Goal: Task Accomplishment & Management: Use online tool/utility

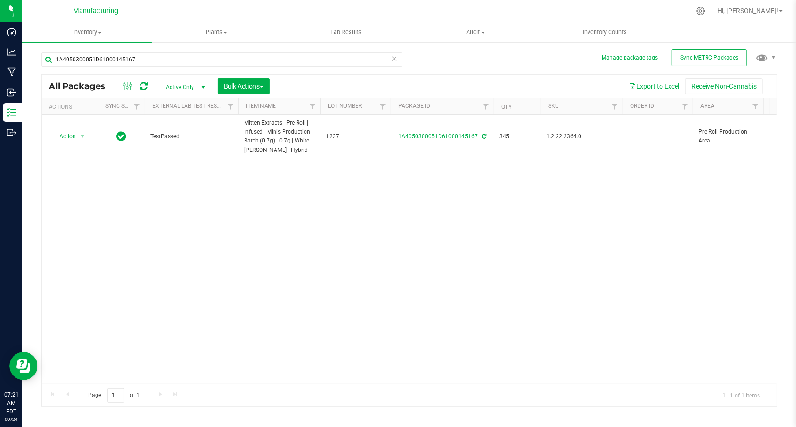
click at [395, 59] on icon at bounding box center [394, 57] width 7 height 11
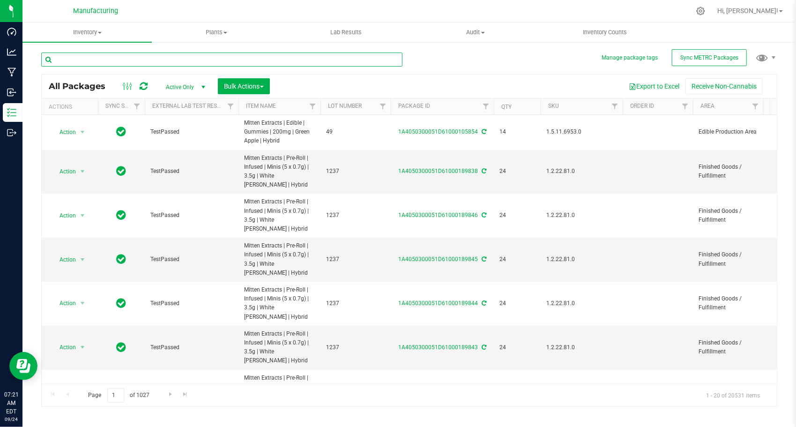
click at [285, 63] on input "text" at bounding box center [221, 59] width 361 height 14
paste input "1A4050300051D61000145169"
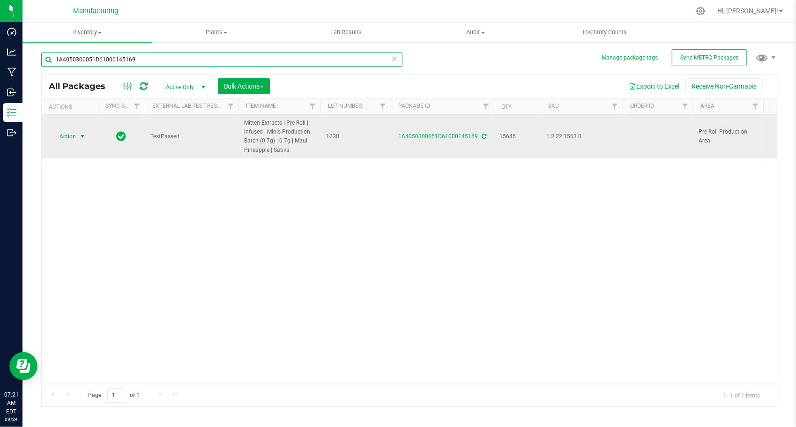
type input "1A4050300051D61000145169"
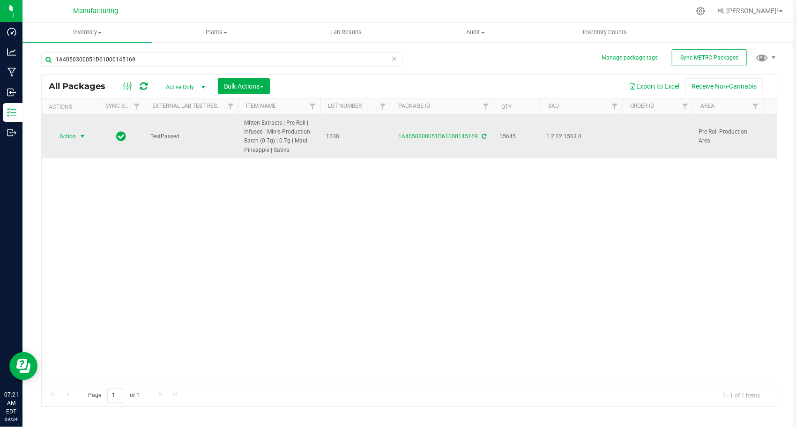
click at [76, 132] on span "Action" at bounding box center [63, 136] width 25 height 13
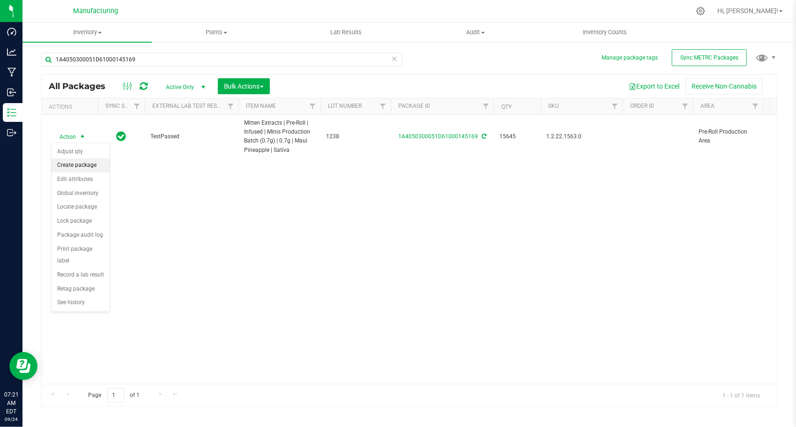
click at [71, 167] on li "Create package" at bounding box center [81, 165] width 58 height 14
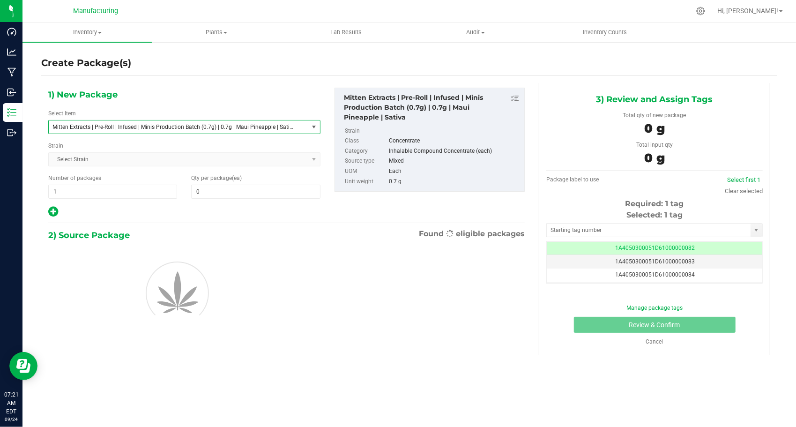
click at [154, 131] on span "Mitten Extracts | Pre-Roll | Infused | Minis Production Batch (0.7g) | 0.7g | M…" at bounding box center [178, 126] width 259 height 13
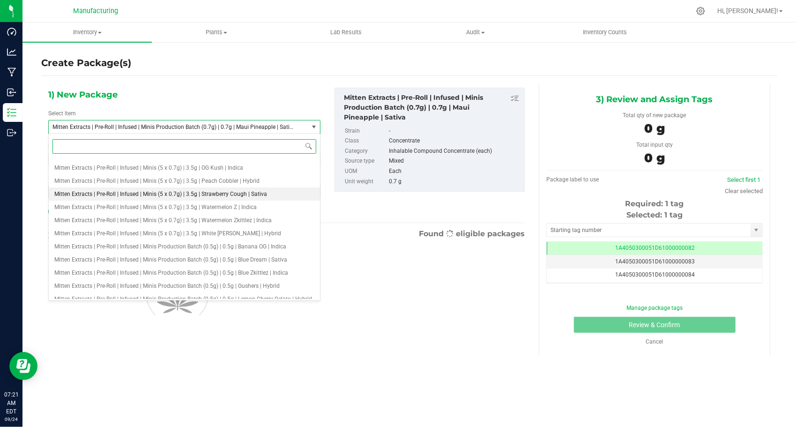
scroll to position [1646, 0]
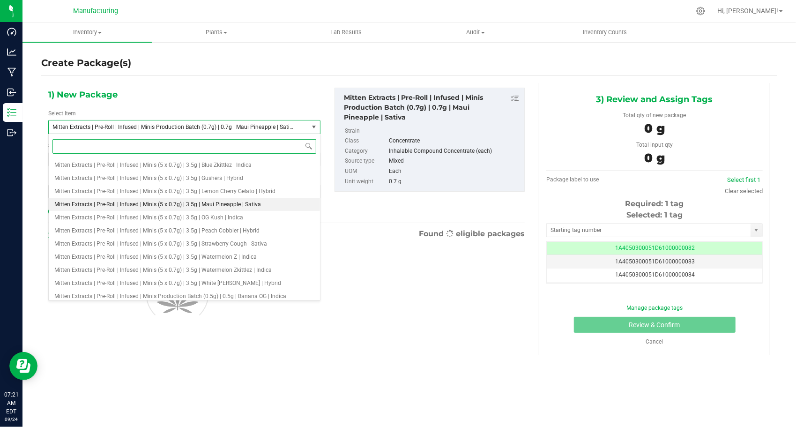
click at [201, 207] on span "Mitten Extracts | Pre-Roll | Infused | Minis (5 x 0.7g) | 3.5g | Maui Pineapple…" at bounding box center [157, 204] width 206 height 7
type input "0"
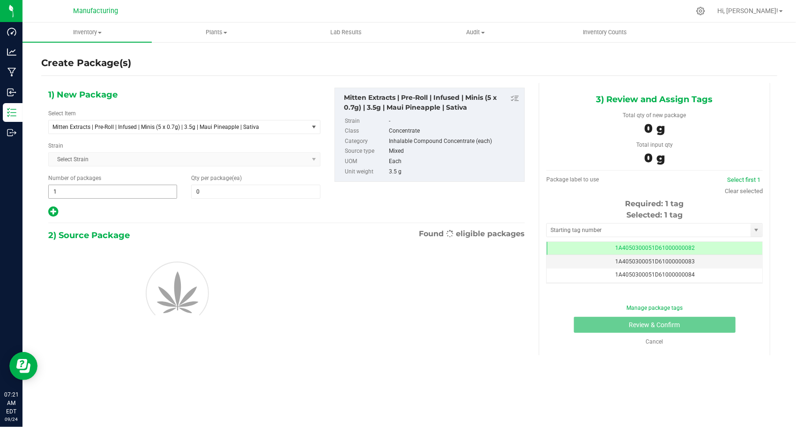
click at [107, 197] on span "1 1" at bounding box center [112, 191] width 129 height 14
click at [107, 195] on span "1 1" at bounding box center [112, 191] width 129 height 14
type input "125"
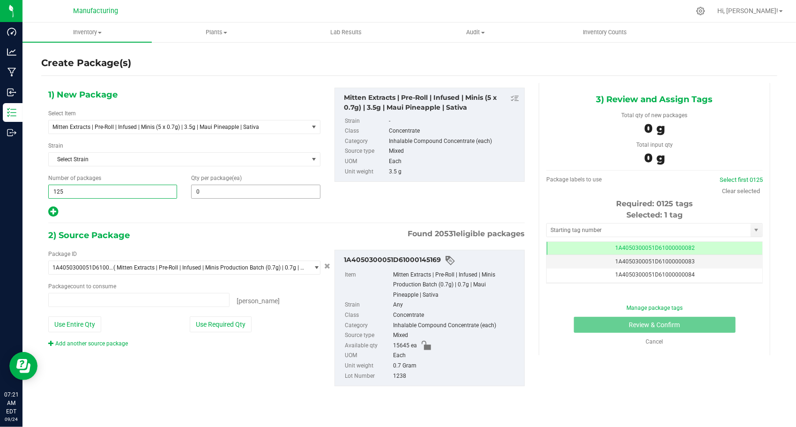
type input "0 ea"
type input "125"
click at [202, 194] on span at bounding box center [255, 191] width 129 height 14
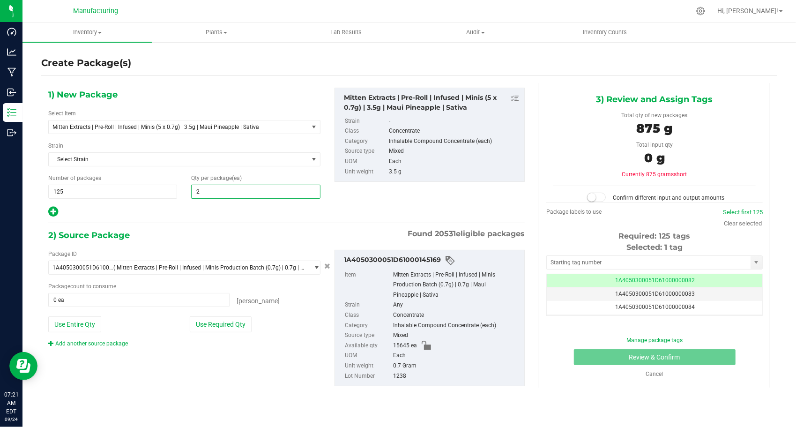
type input "24"
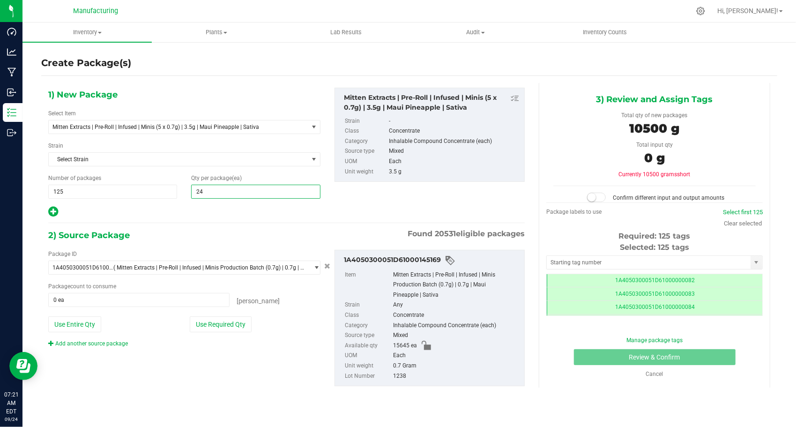
type input "24"
click at [185, 211] on div at bounding box center [184, 212] width 272 height 12
click at [210, 318] on button "Use Required Qty" at bounding box center [221, 324] width 62 height 16
type input "15000 ea"
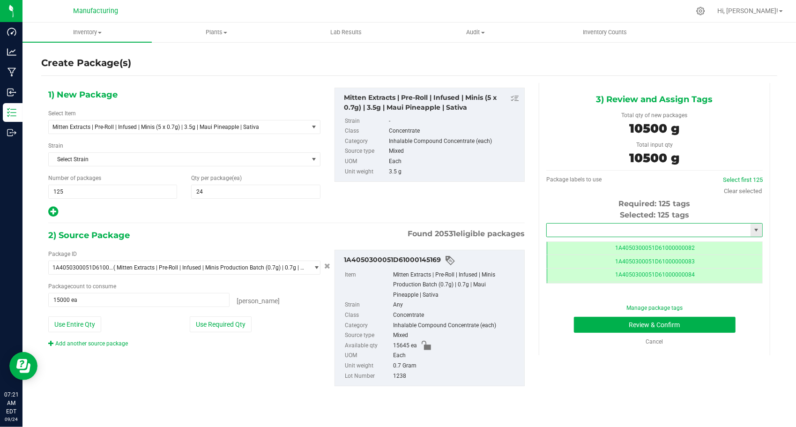
click at [620, 226] on input "text" at bounding box center [648, 229] width 204 height 13
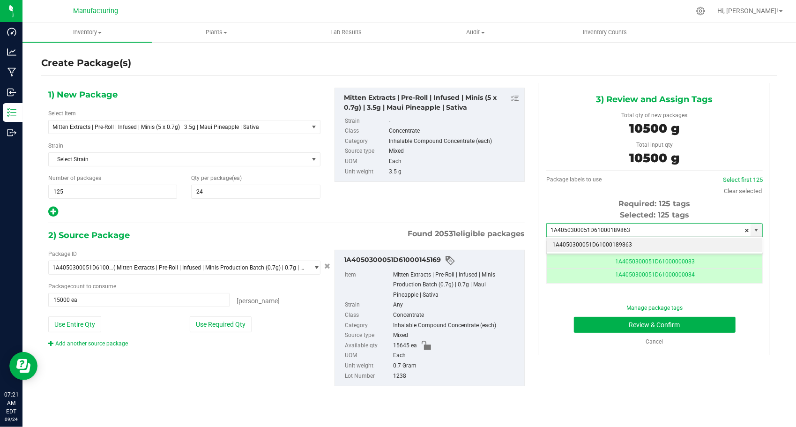
click at [618, 242] on li "1A4050300051D61000189863" at bounding box center [653, 245] width 215 height 14
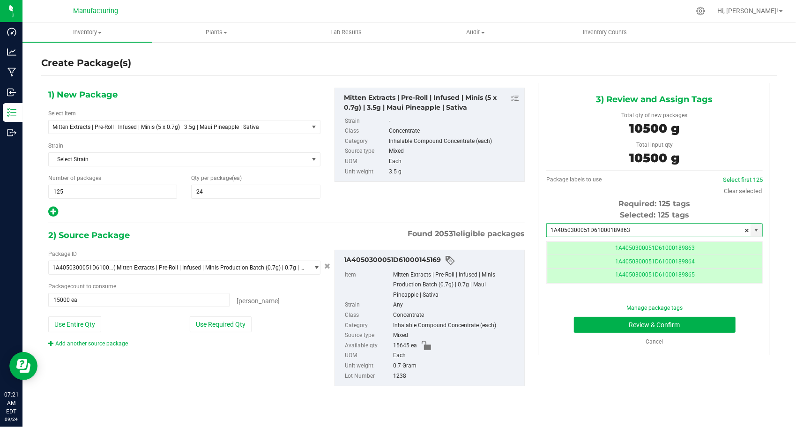
type input "1A4050300051D61000189863"
click at [533, 324] on div "3) Review and Assign Tags Total qty of new packages 10500 g Total input qty 105…" at bounding box center [653, 219] width 245 height 272
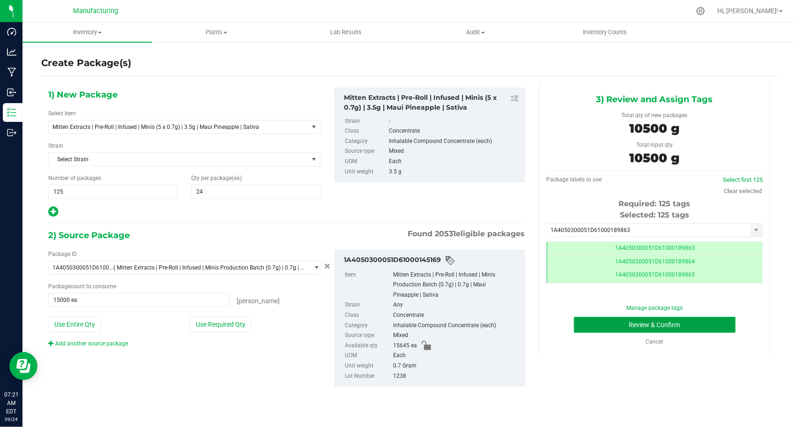
click at [586, 324] on button "Review & Confirm" at bounding box center [655, 325] width 162 height 16
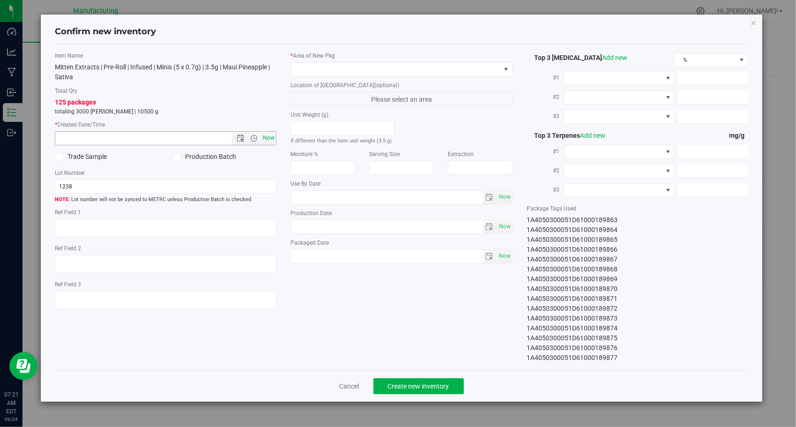
click at [268, 138] on span "Now" at bounding box center [269, 138] width 16 height 14
type input "[DATE] 7:21 AM"
click at [432, 64] on span at bounding box center [395, 69] width 209 height 13
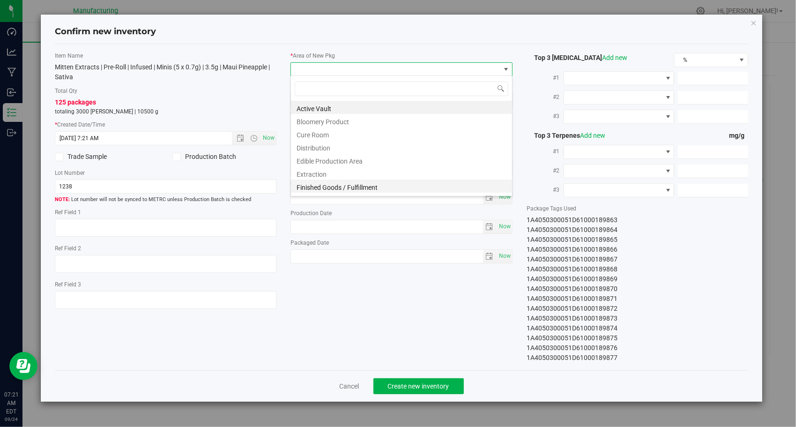
click at [375, 180] on li "Finished Goods / Fulfillment" at bounding box center [401, 185] width 221 height 13
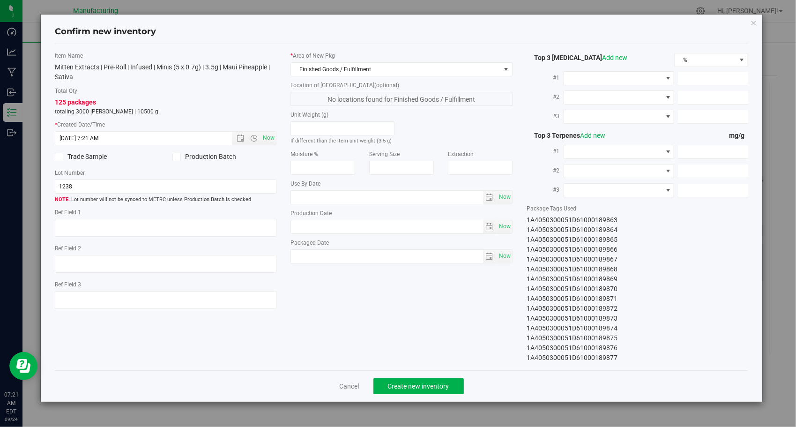
click at [379, 301] on div "Item Name Mitten Extracts | Pre-Roll | Infused | Minis (5 x 0.7g) | 3.5g | Maui…" at bounding box center [401, 207] width 707 height 311
click at [411, 378] on button "Create new inventory" at bounding box center [418, 386] width 90 height 16
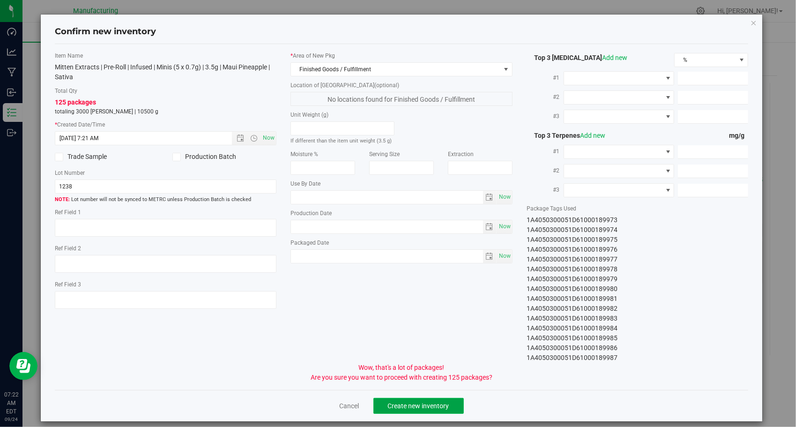
click at [408, 403] on span "Create new inventory" at bounding box center [418, 405] width 61 height 7
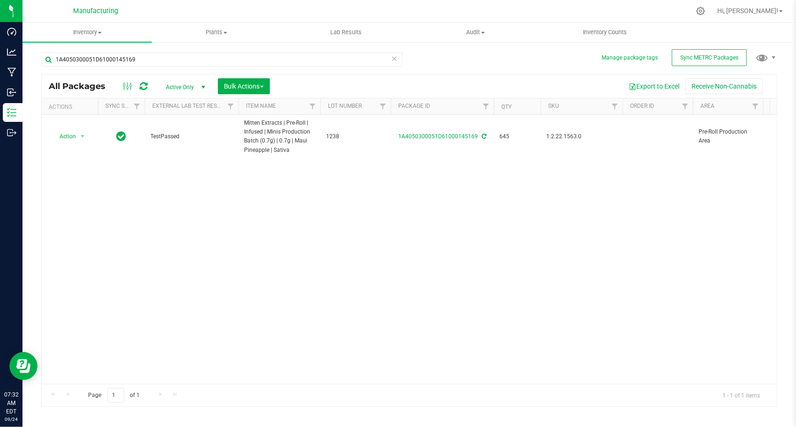
click at [393, 57] on icon at bounding box center [394, 57] width 7 height 11
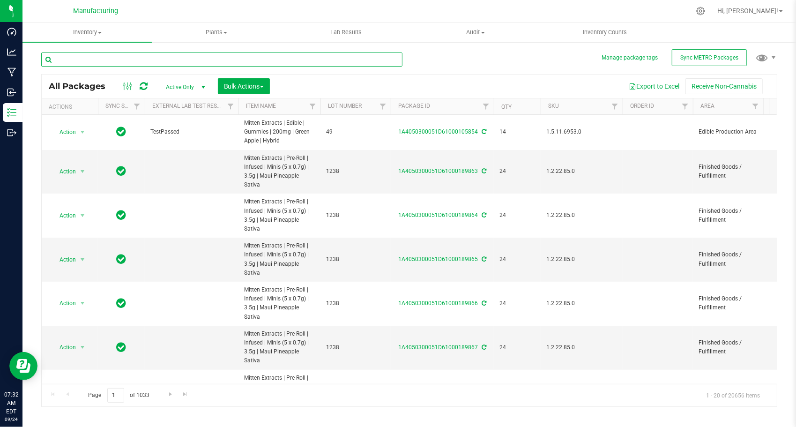
click at [199, 60] on input "text" at bounding box center [221, 59] width 361 height 14
paste input "1A4050300051D61000145171"
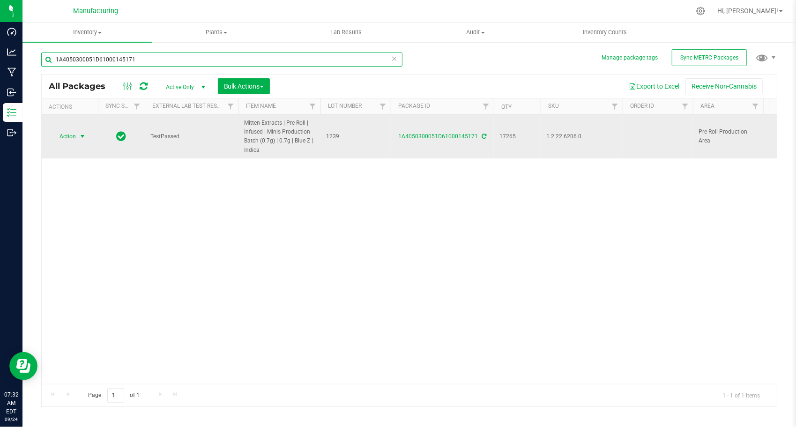
type input "1A4050300051D61000145171"
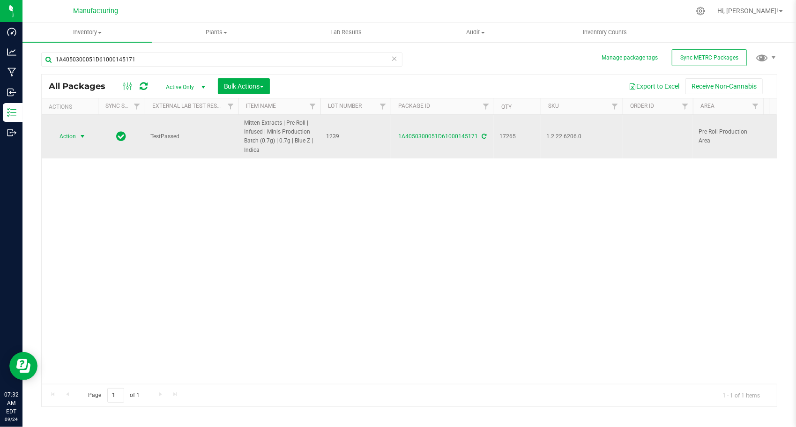
click at [82, 135] on span "select" at bounding box center [82, 136] width 7 height 7
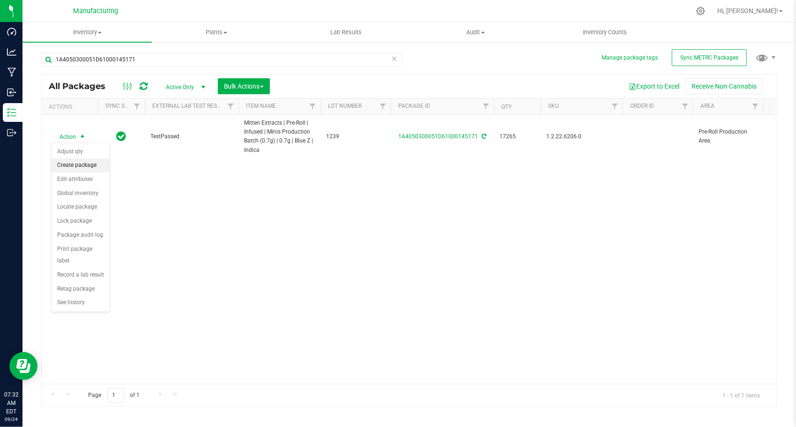
click at [90, 162] on li "Create package" at bounding box center [81, 165] width 58 height 14
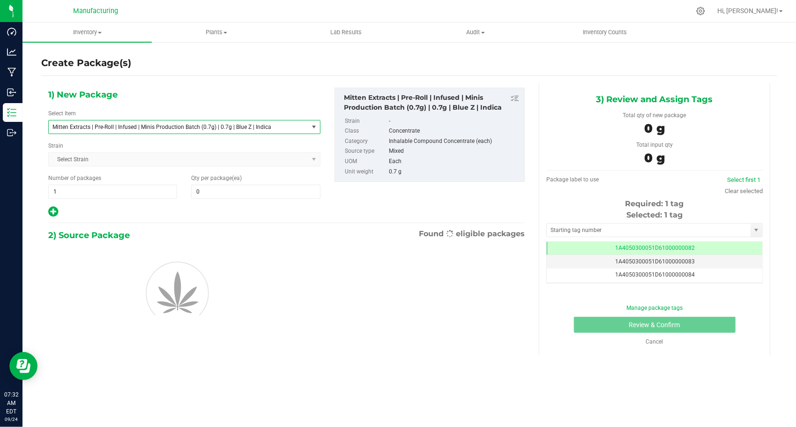
click at [160, 125] on span "Mitten Extracts | Pre-Roll | Infused | Minis Production Batch (0.7g) | 0.7g | B…" at bounding box center [173, 127] width 242 height 7
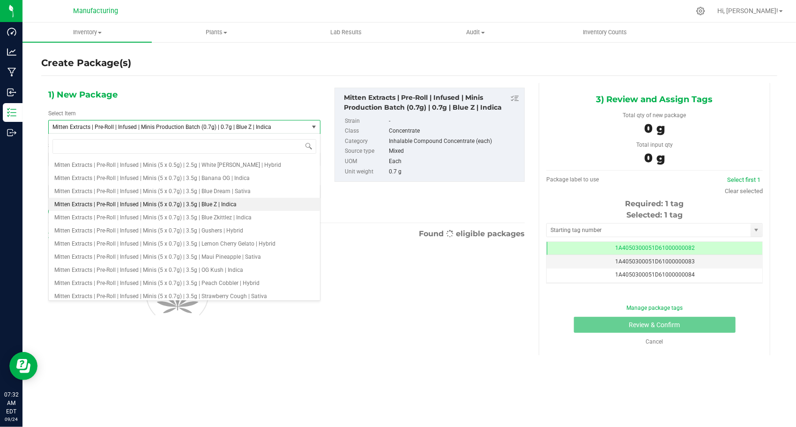
scroll to position [1547, 0]
click at [198, 207] on span "Mitten Extracts | Pre-Roll | Infused | Minis (5 x 0.7g) | 3.5g | Blue Z | Indica" at bounding box center [145, 204] width 182 height 7
type input "0"
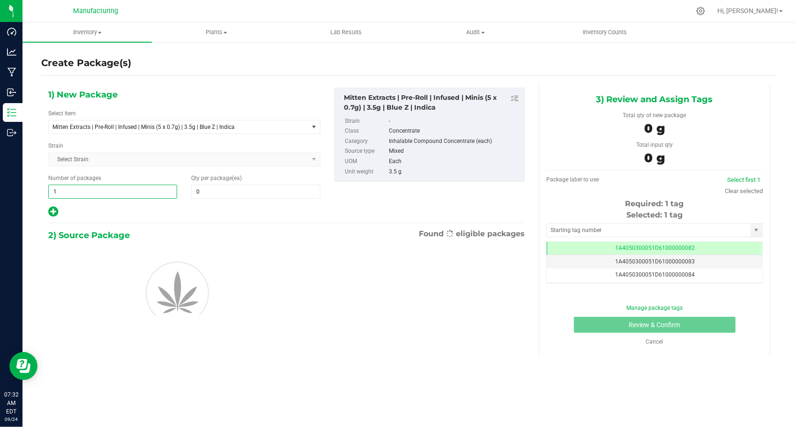
click at [113, 193] on span "1 1" at bounding box center [112, 191] width 129 height 14
type input "142"
click at [226, 181] on div "Qty per package (ea) 0 0" at bounding box center [255, 186] width 143 height 25
click at [229, 188] on span at bounding box center [255, 191] width 129 height 14
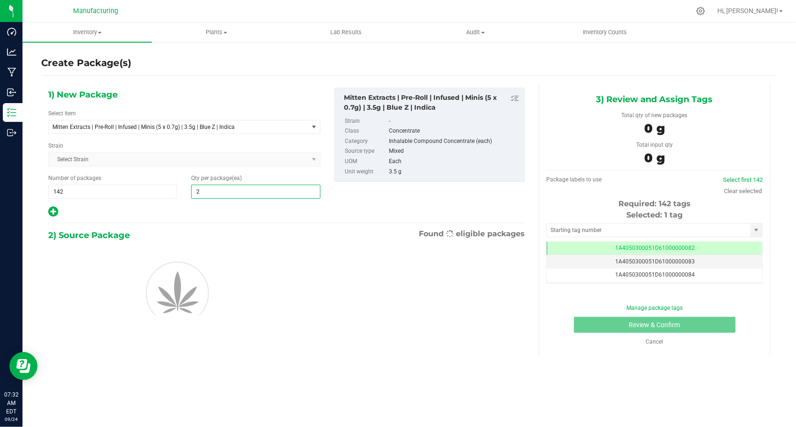
type input "24"
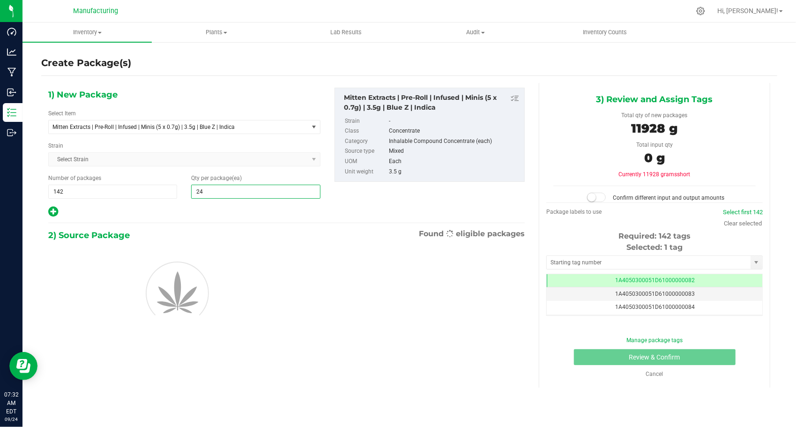
type input "24"
click at [196, 208] on div at bounding box center [184, 212] width 272 height 12
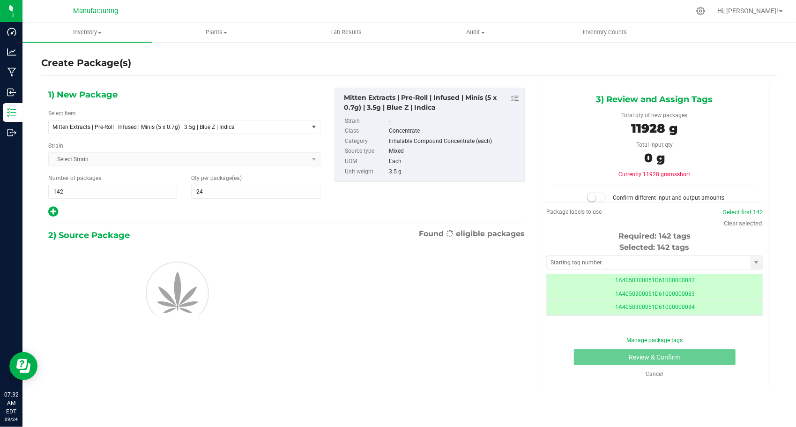
scroll to position [0, 0]
click at [561, 257] on input "text" at bounding box center [648, 262] width 204 height 13
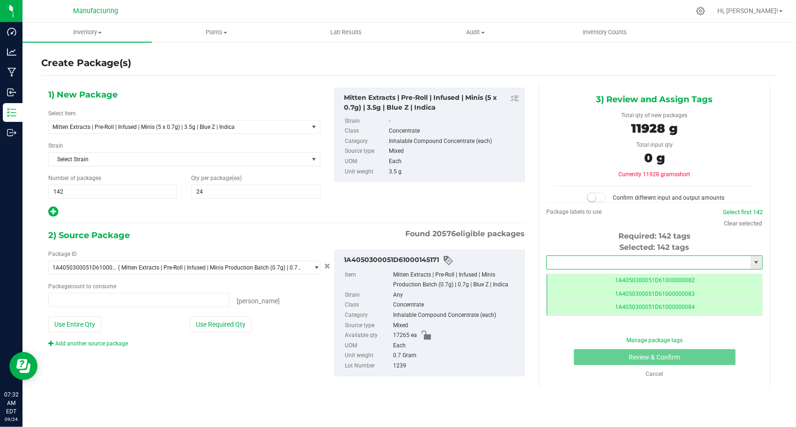
type input "0 ea"
click at [569, 277] on li "1A4050300051D61000189988" at bounding box center [653, 277] width 215 height 14
type input "1A4050300051D61000189988"
click at [201, 323] on button "Use Required Qty" at bounding box center [221, 324] width 62 height 16
type input "17040 ea"
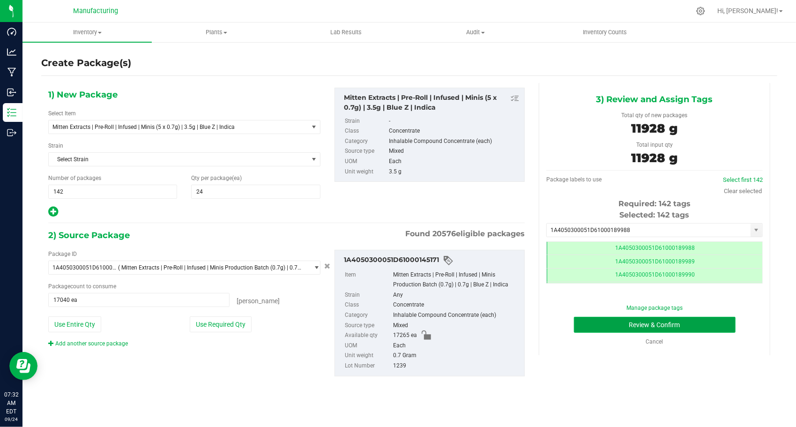
click at [586, 327] on button "Review & Confirm" at bounding box center [655, 325] width 162 height 16
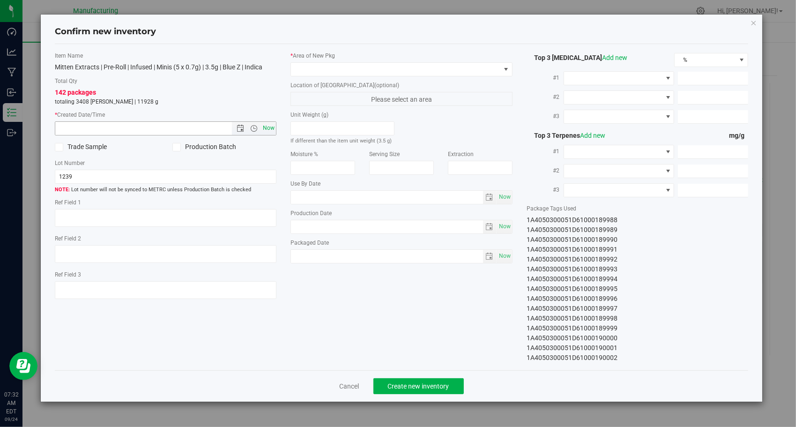
click at [273, 126] on span "Now" at bounding box center [269, 128] width 16 height 14
type input "[DATE] 7:32 AM"
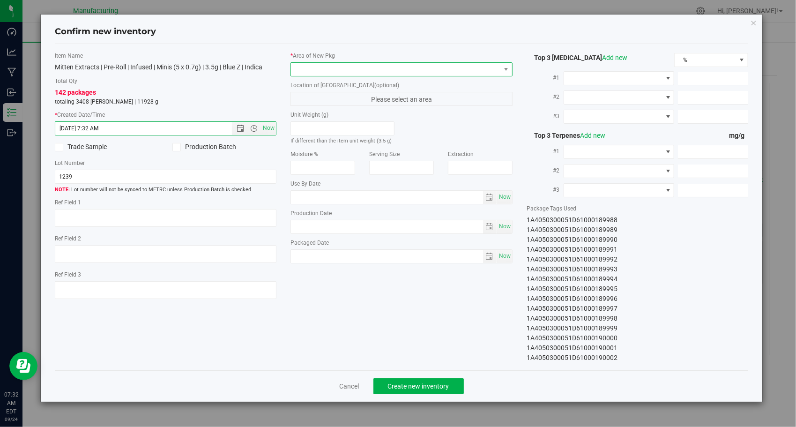
click at [450, 69] on span at bounding box center [395, 69] width 209 height 13
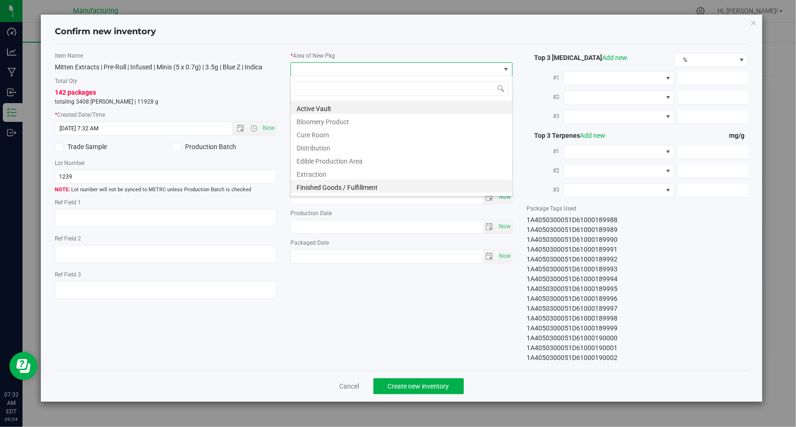
click at [412, 182] on li "Finished Goods / Fulfillment" at bounding box center [401, 185] width 221 height 13
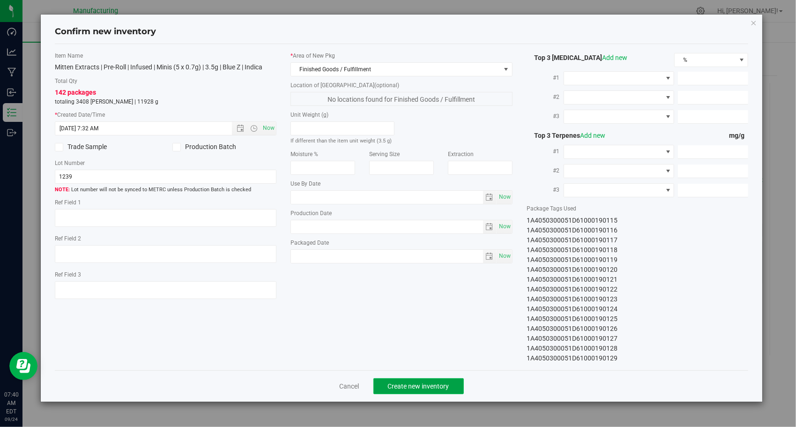
click at [447, 379] on button "Create new inventory" at bounding box center [418, 386] width 90 height 16
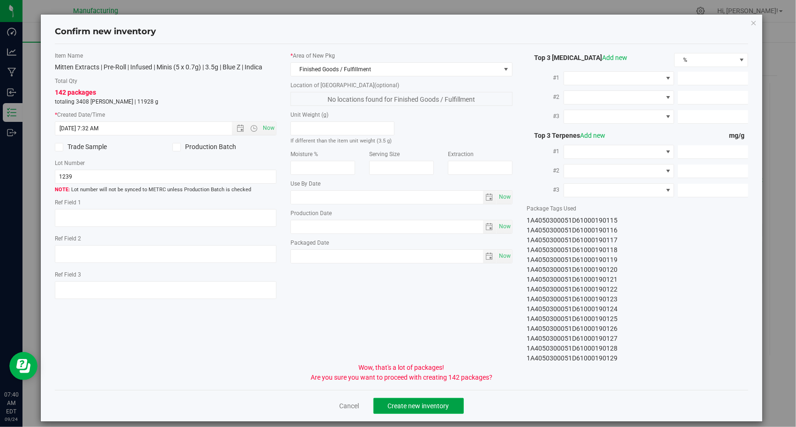
click at [448, 406] on button "Create new inventory" at bounding box center [418, 406] width 90 height 16
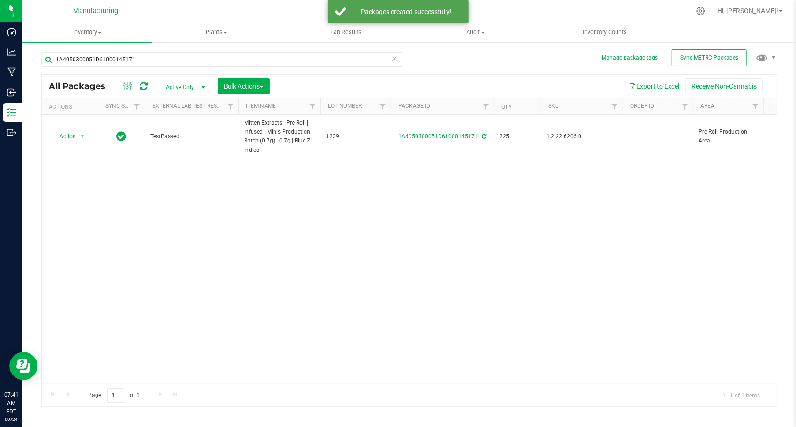
click at [394, 58] on icon at bounding box center [394, 57] width 7 height 11
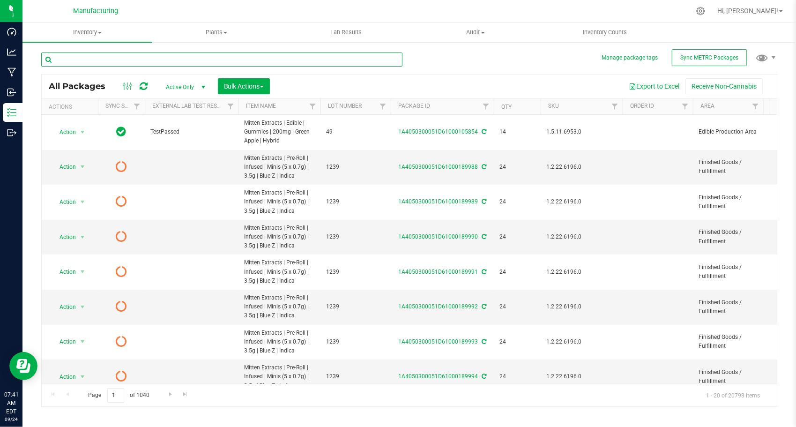
click at [253, 57] on input "text" at bounding box center [221, 59] width 361 height 14
paste input "1A4050300051D61000145173"
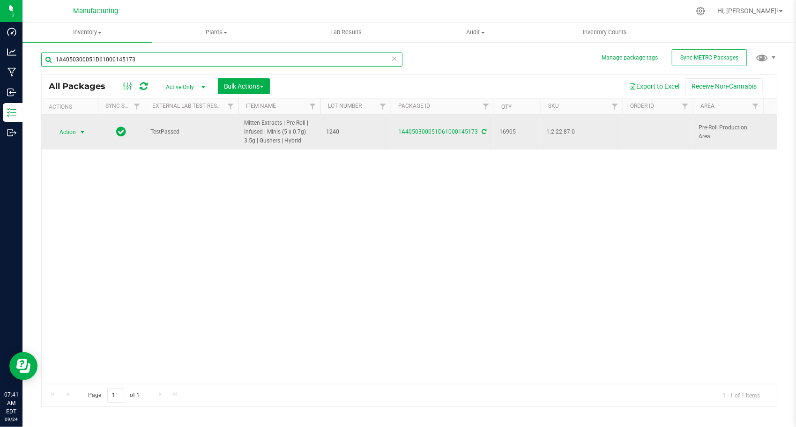
type input "1A4050300051D61000145173"
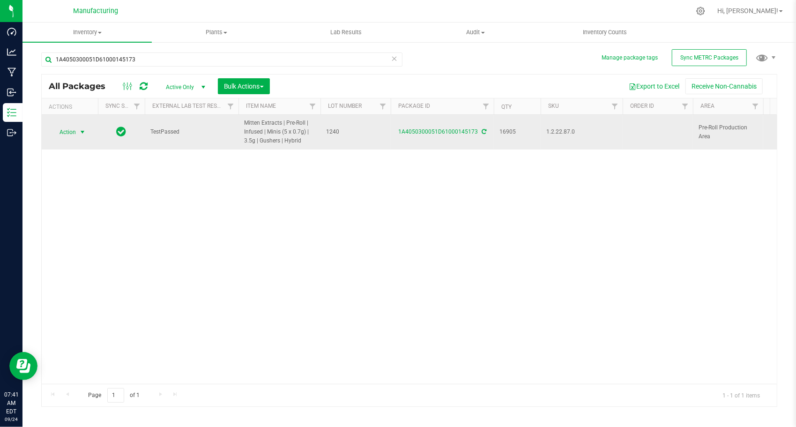
click at [79, 130] on span "select" at bounding box center [82, 131] width 7 height 7
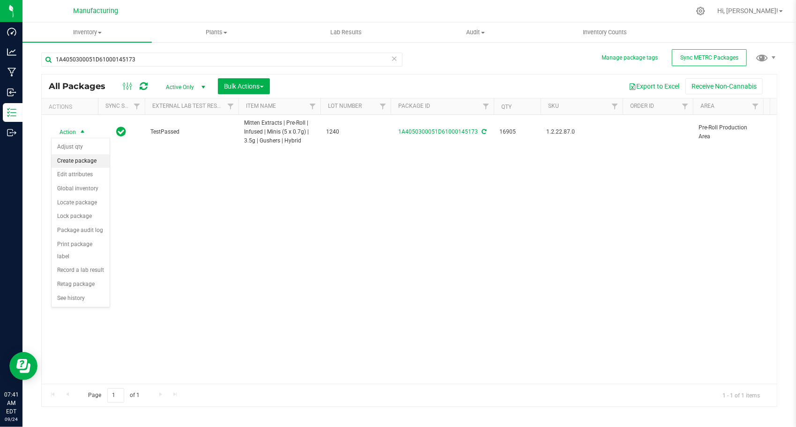
click at [86, 160] on li "Create package" at bounding box center [81, 161] width 58 height 14
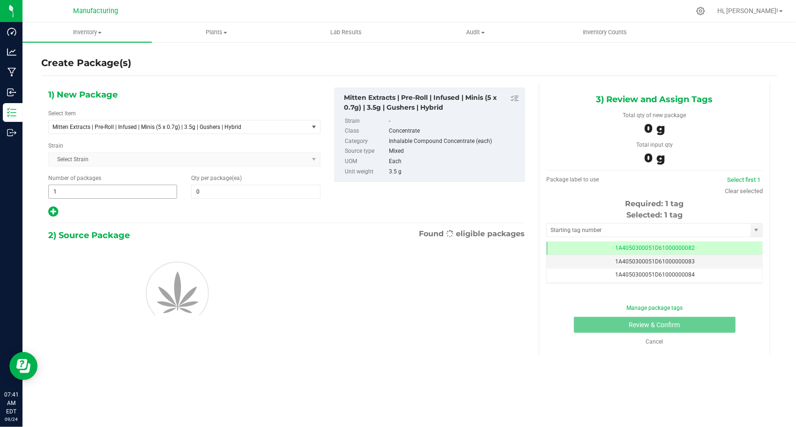
click at [121, 193] on span "1 1" at bounding box center [112, 191] width 129 height 14
type input "138"
click at [207, 191] on span at bounding box center [255, 191] width 129 height 14
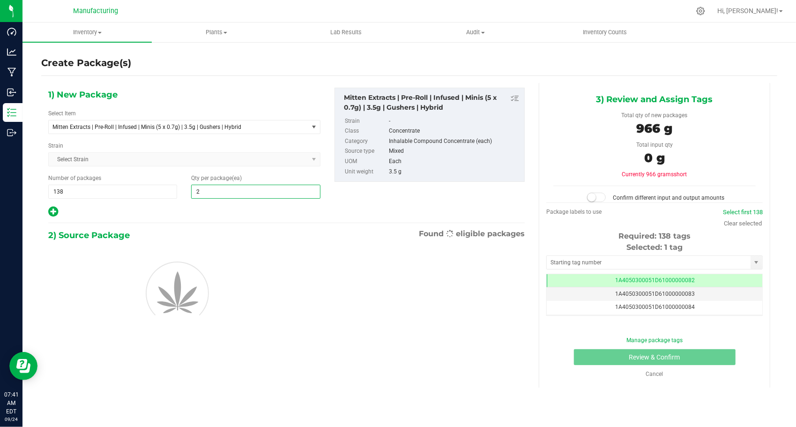
type input "24"
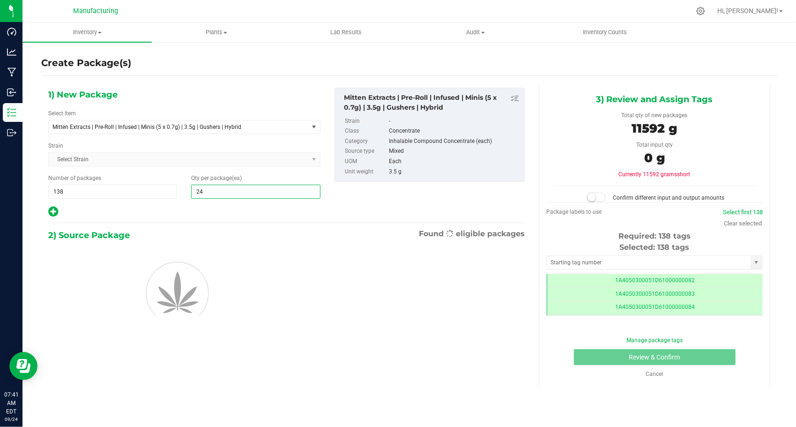
type input "24"
click at [189, 207] on div at bounding box center [184, 212] width 272 height 12
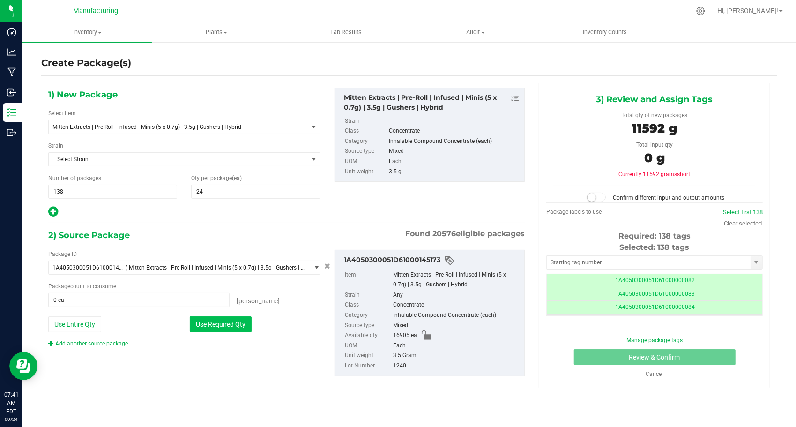
click at [216, 327] on button "Use Required Qty" at bounding box center [221, 324] width 62 height 16
type input "3312 ea"
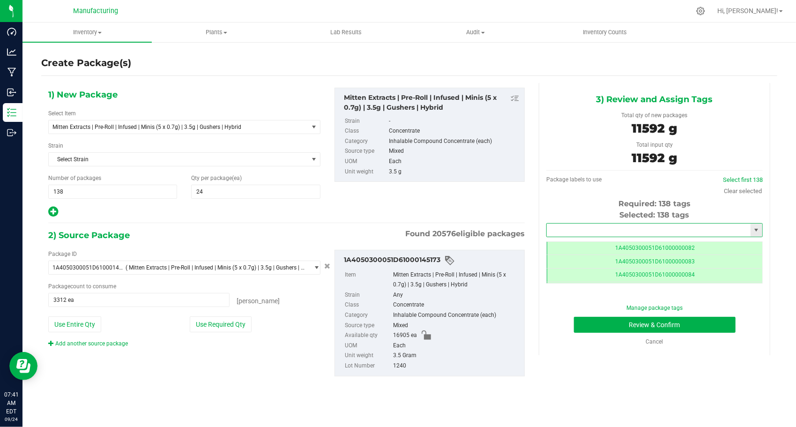
click at [602, 232] on input "text" at bounding box center [648, 229] width 204 height 13
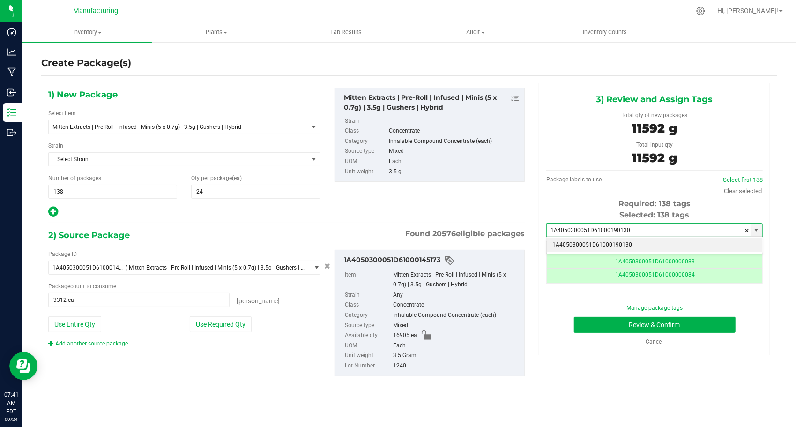
click at [598, 242] on li "1A4050300051D61000190130" at bounding box center [653, 245] width 215 height 14
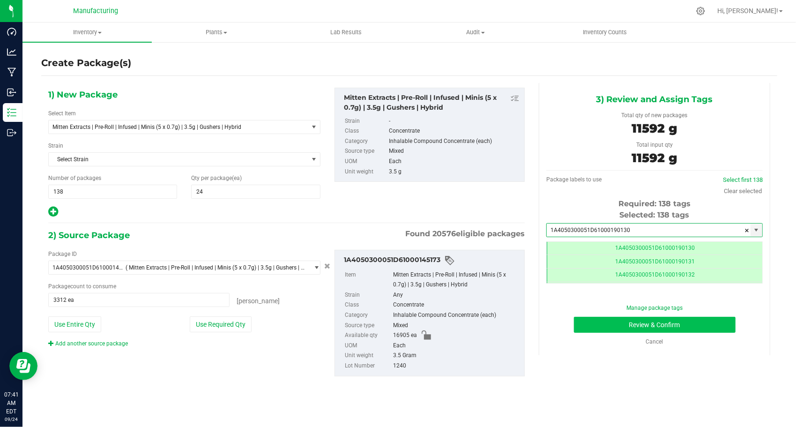
type input "1A4050300051D61000190130"
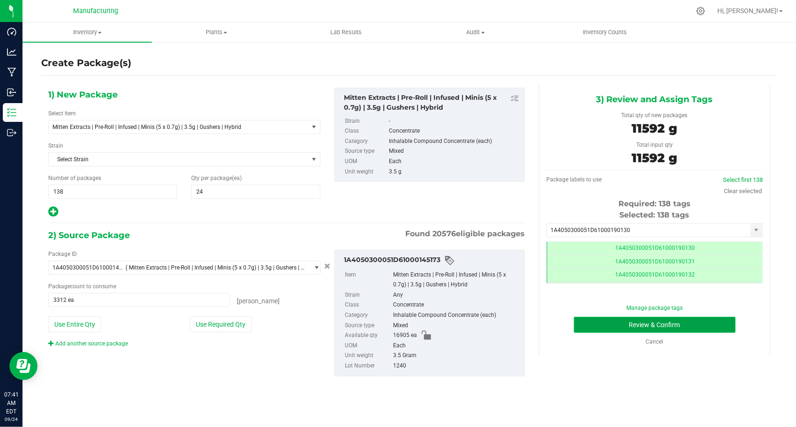
click at [583, 322] on button "Review & Confirm" at bounding box center [655, 325] width 162 height 16
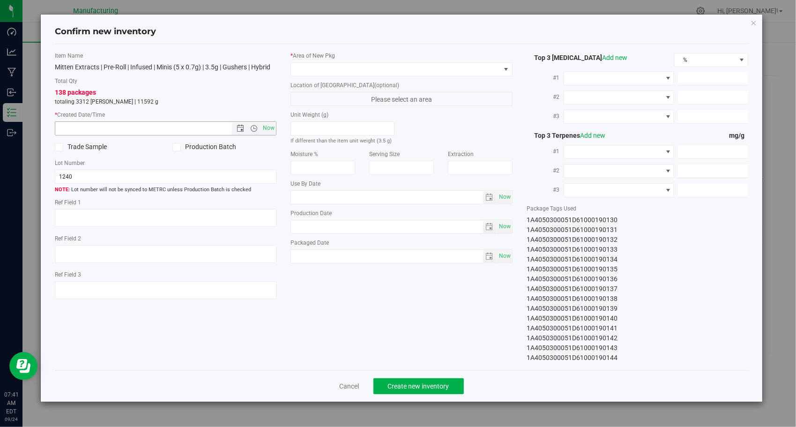
drag, startPoint x: 273, startPoint y: 128, endPoint x: 308, endPoint y: 105, distance: 41.9
click at [273, 127] on span "Now" at bounding box center [269, 128] width 16 height 14
type input "[DATE] 7:41 AM"
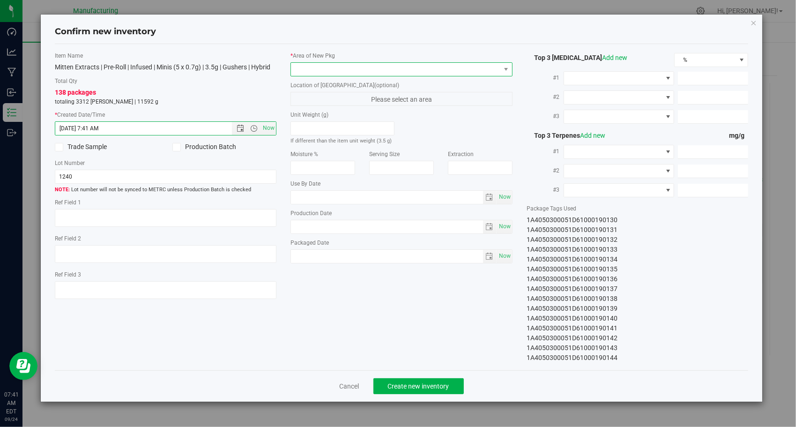
click at [378, 63] on span at bounding box center [395, 69] width 209 height 13
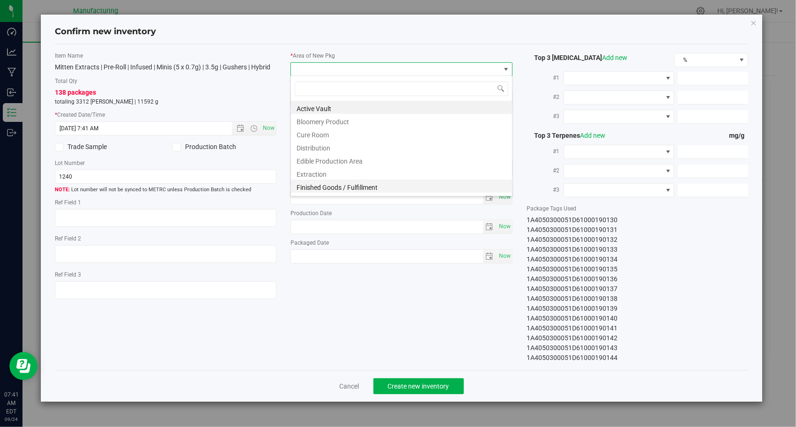
click at [368, 184] on li "Finished Goods / Fulfillment" at bounding box center [401, 185] width 221 height 13
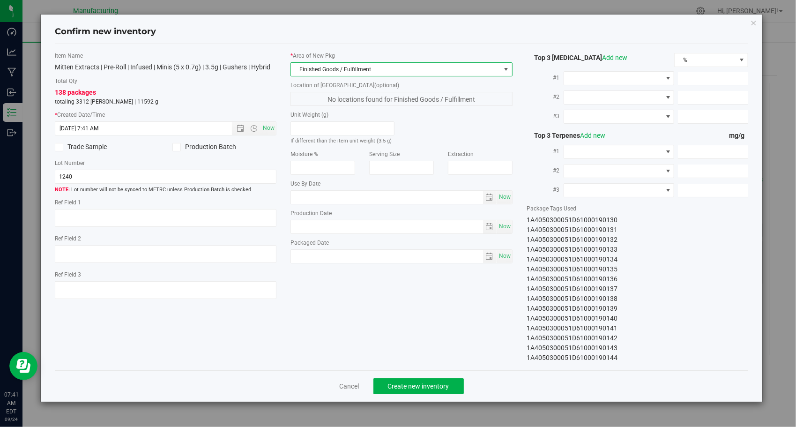
click at [356, 282] on div "Item Name Mitten Extracts | Pre-Roll | Infused | Minis (5 x 0.7g) | 3.5g | Gush…" at bounding box center [401, 207] width 707 height 311
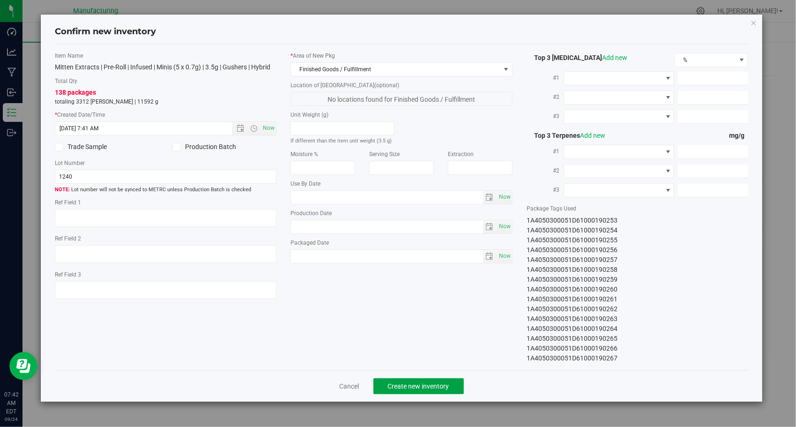
click at [458, 383] on button "Create new inventory" at bounding box center [418, 386] width 90 height 16
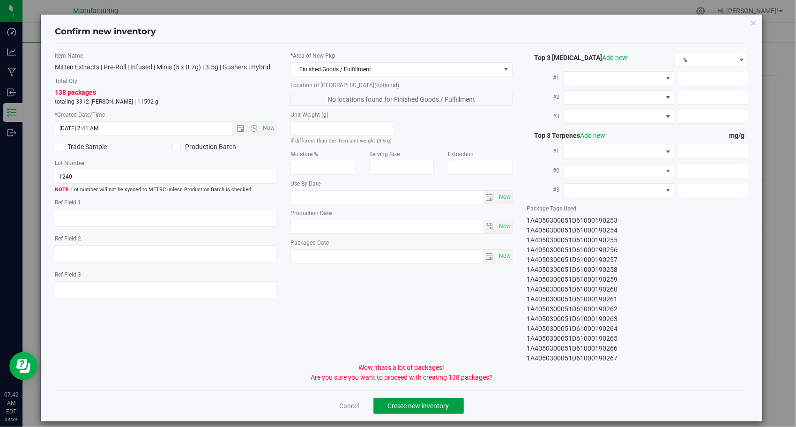
click at [450, 399] on button "Create new inventory" at bounding box center [418, 406] width 90 height 16
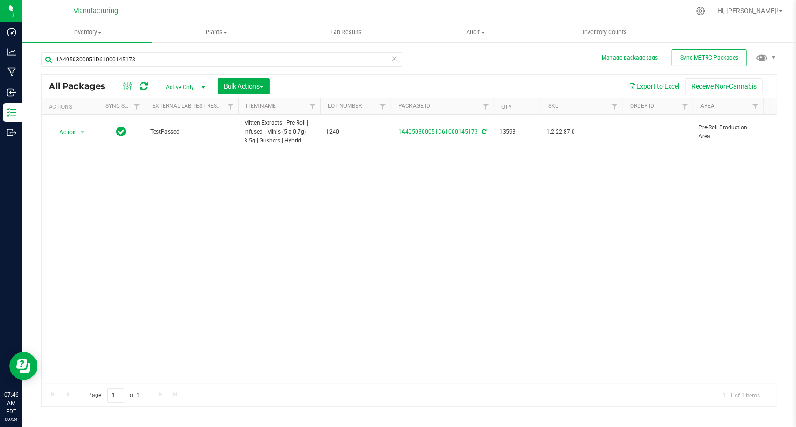
click at [393, 59] on icon at bounding box center [394, 57] width 7 height 11
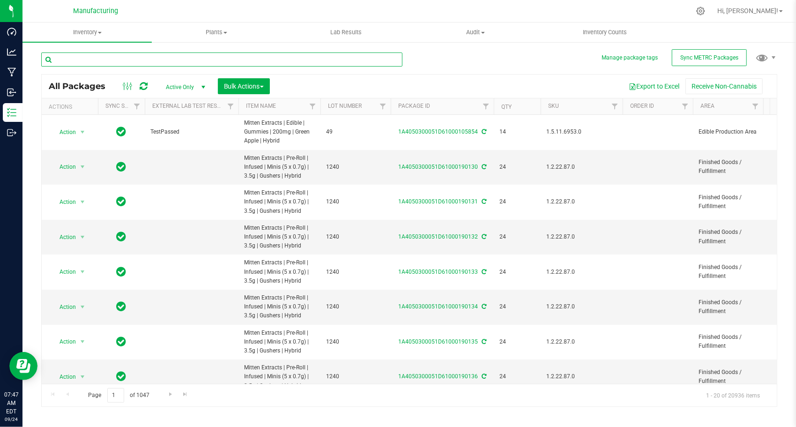
click at [160, 64] on input "text" at bounding box center [221, 59] width 361 height 14
paste input "1A4050300051D61000145175"
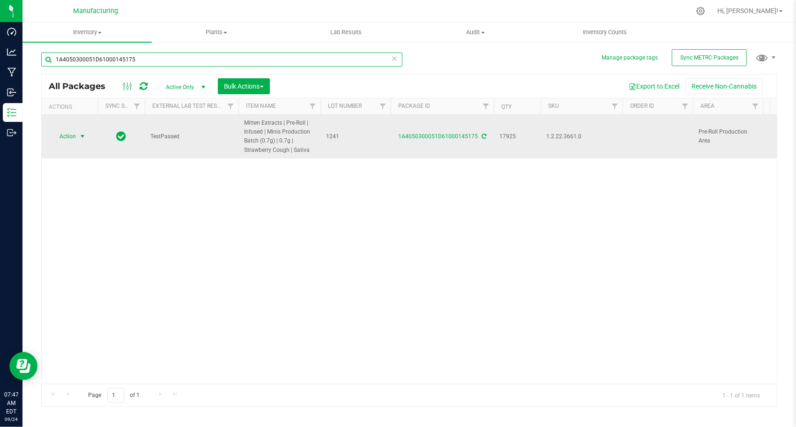
type input "1A4050300051D61000145175"
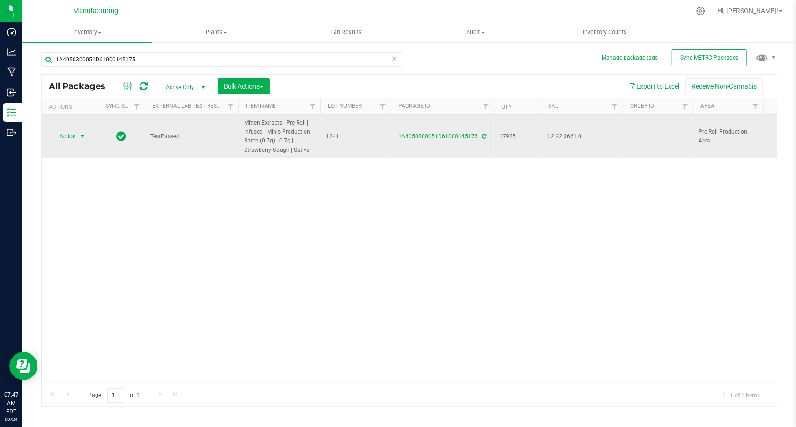
click at [80, 133] on span "select" at bounding box center [82, 136] width 7 height 7
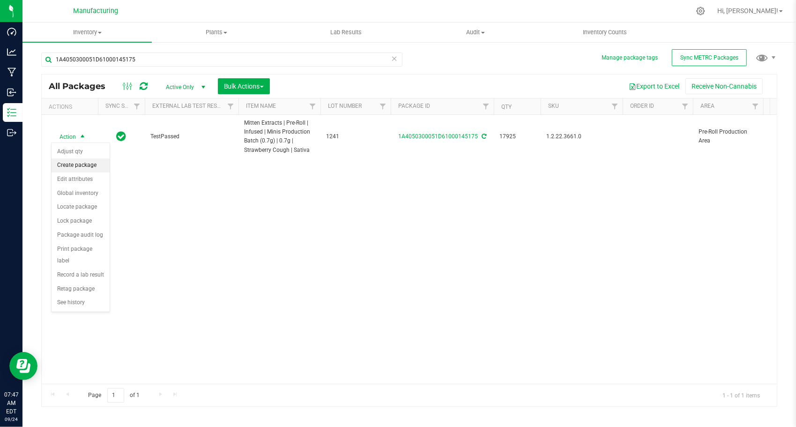
click at [88, 162] on li "Create package" at bounding box center [81, 165] width 58 height 14
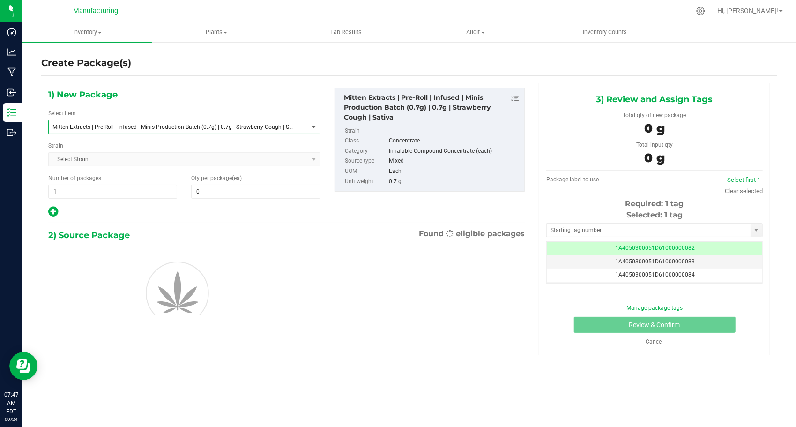
click at [252, 129] on span "Mitten Extracts | Pre-Roll | Infused | Minis Production Batch (0.7g) | 0.7g | S…" at bounding box center [173, 127] width 242 height 7
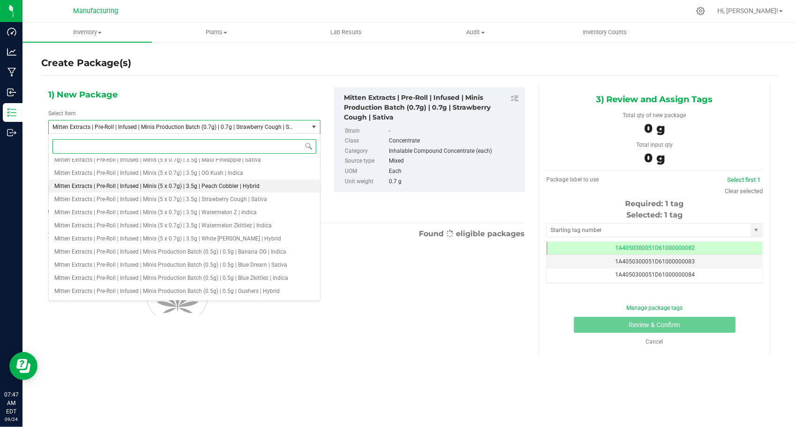
scroll to position [1639, 0]
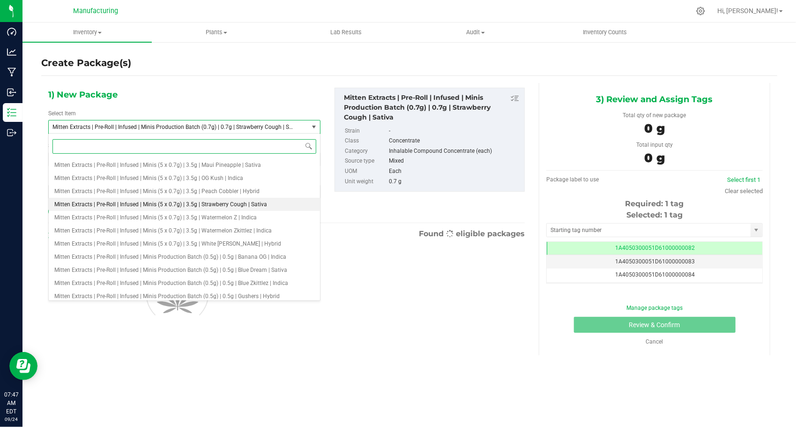
click at [232, 203] on span "Mitten Extracts | Pre-Roll | Infused | Minis (5 x 0.7g) | 3.5g | Strawberry Cou…" at bounding box center [160, 204] width 213 height 7
type input "0"
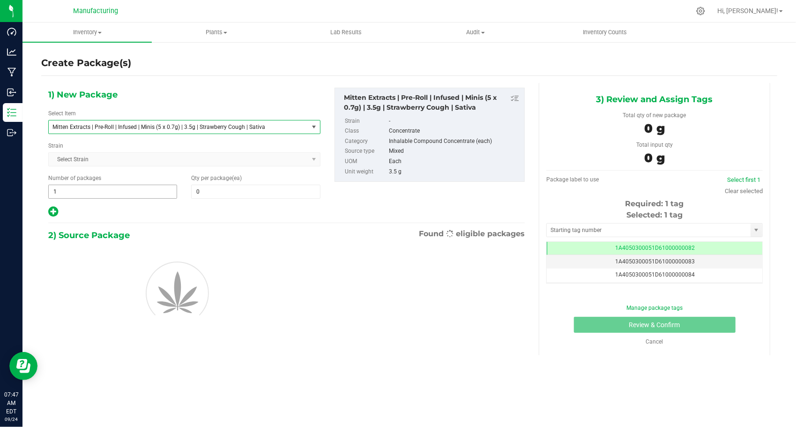
click at [91, 189] on span "1 1" at bounding box center [112, 191] width 129 height 14
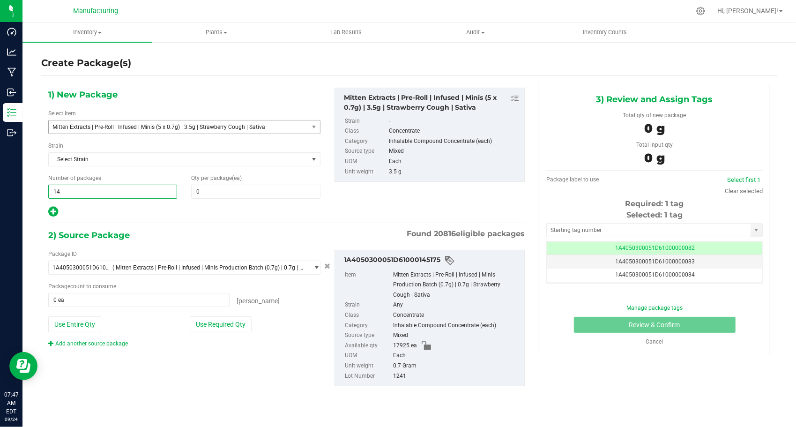
type input "148"
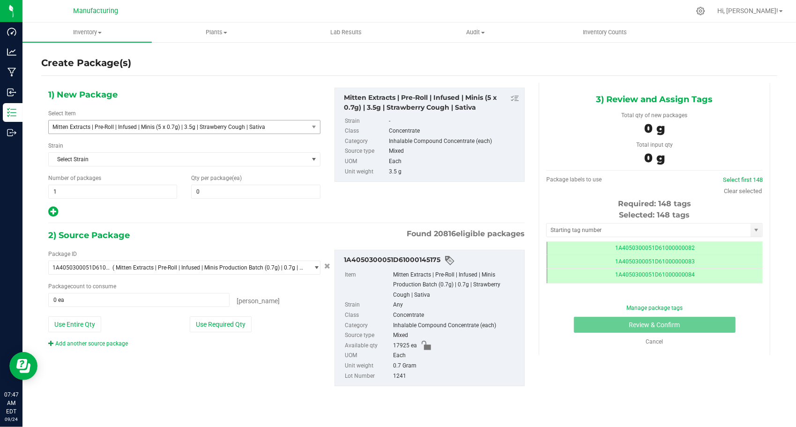
type input "148"
click at [253, 199] on div "1) New Package Select Item Mitten Extracts | Pre-Roll | Infused | Minis (5 x 0.…" at bounding box center [184, 153] width 286 height 130
type input "0 ea"
click at [254, 197] on span "0 0" at bounding box center [255, 191] width 129 height 14
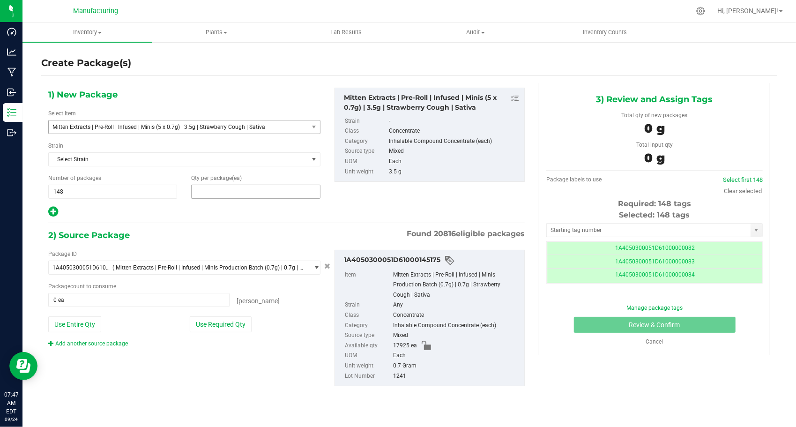
click at [254, 192] on span at bounding box center [255, 191] width 129 height 14
type input "24"
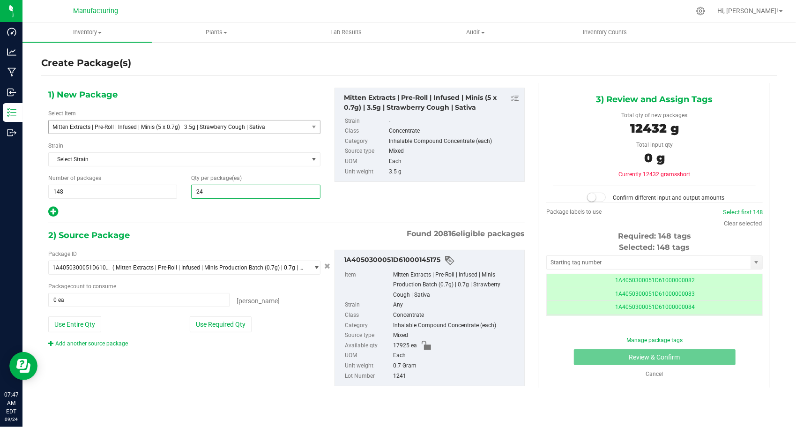
type input "24"
click at [200, 210] on div at bounding box center [184, 212] width 272 height 12
click at [218, 320] on button "Use Required Qty" at bounding box center [221, 324] width 62 height 16
type input "17760 ea"
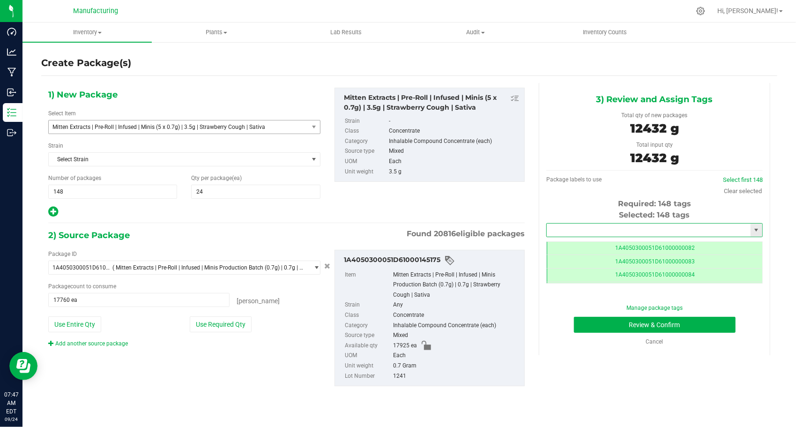
click at [616, 230] on input "text" at bounding box center [648, 229] width 204 height 13
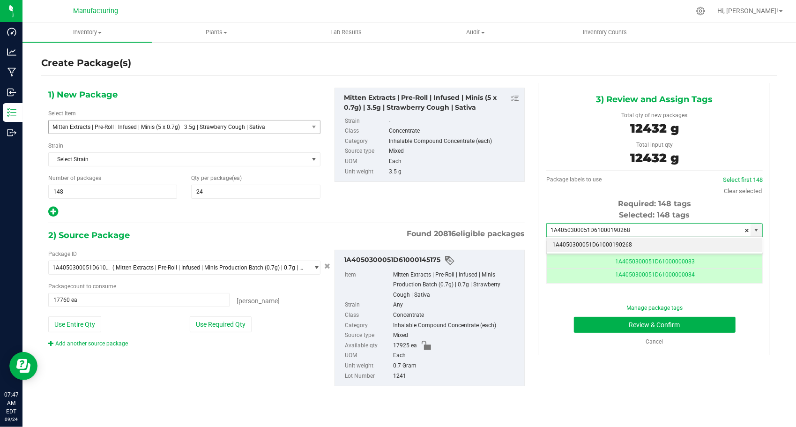
click at [606, 245] on li "1A4050300051D61000190268" at bounding box center [653, 245] width 215 height 14
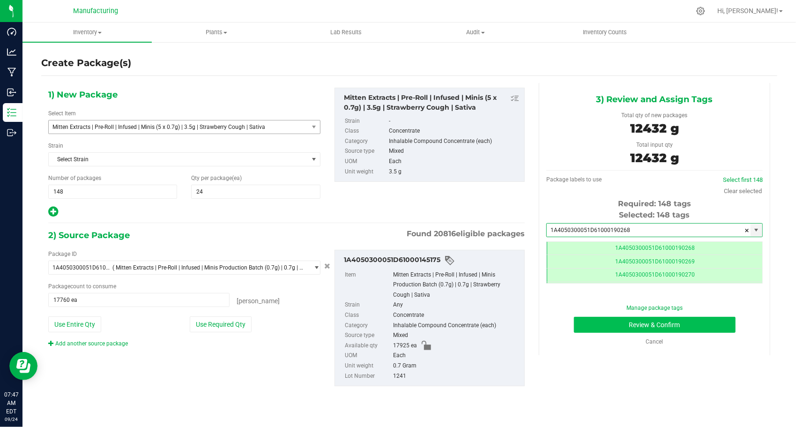
type input "1A4050300051D61000190268"
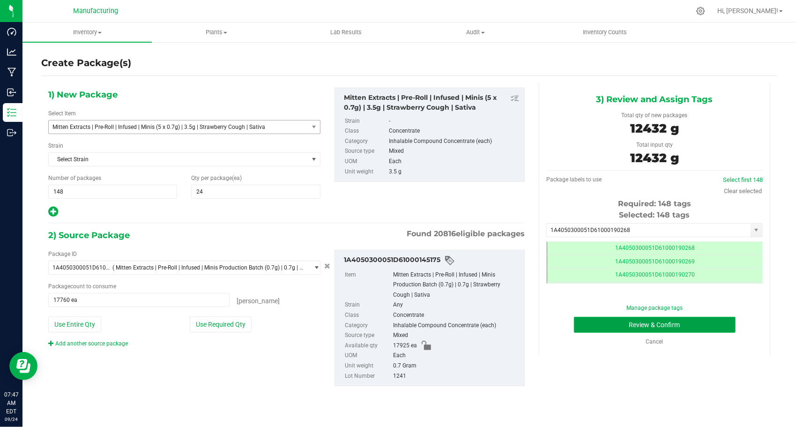
click at [587, 319] on button "Review & Confirm" at bounding box center [655, 325] width 162 height 16
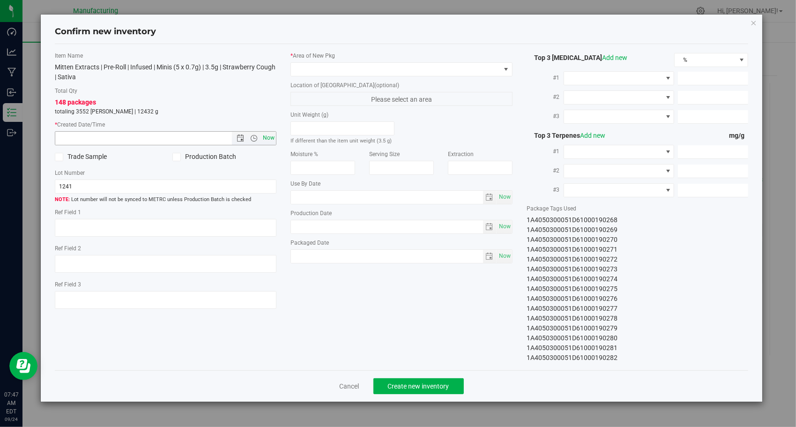
click at [274, 139] on span "Now" at bounding box center [269, 138] width 16 height 14
type input "[DATE] 7:47 AM"
drag, startPoint x: 392, startPoint y: 68, endPoint x: 387, endPoint y: 74, distance: 7.3
click at [391, 68] on span at bounding box center [395, 69] width 209 height 13
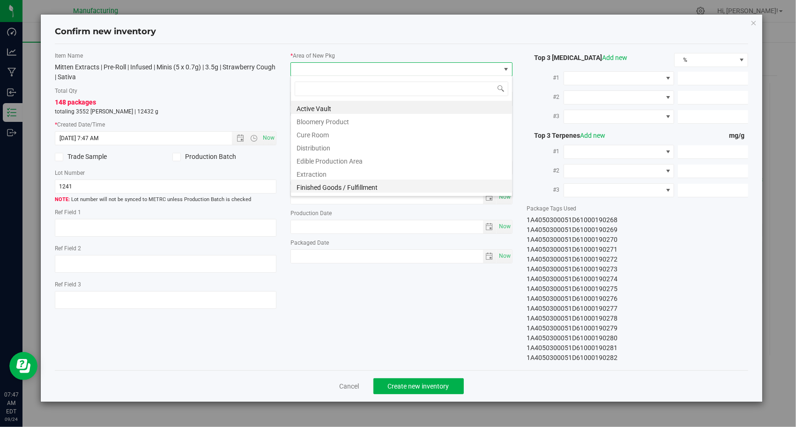
click at [353, 181] on li "Finished Goods / Fulfillment" at bounding box center [401, 185] width 221 height 13
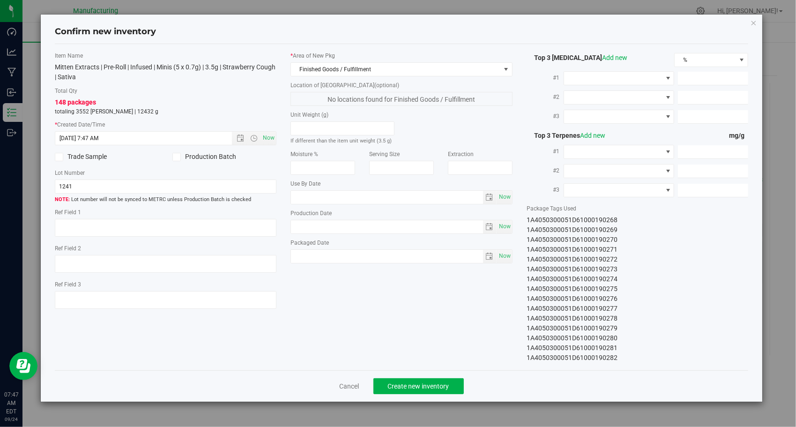
click at [386, 296] on div "Item Name Mitten Extracts | Pre-Roll | Infused | Minis (5 x 0.7g) | 3.5g | Stra…" at bounding box center [401, 207] width 707 height 311
click at [408, 389] on button "Create new inventory" at bounding box center [418, 386] width 90 height 16
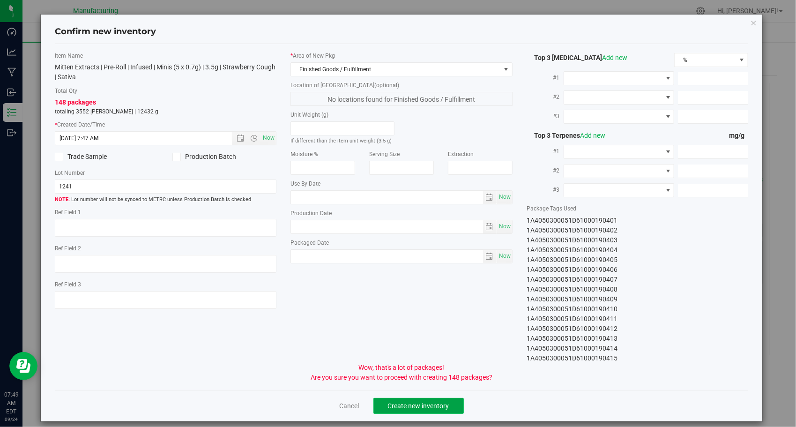
click at [412, 398] on button "Create new inventory" at bounding box center [418, 406] width 90 height 16
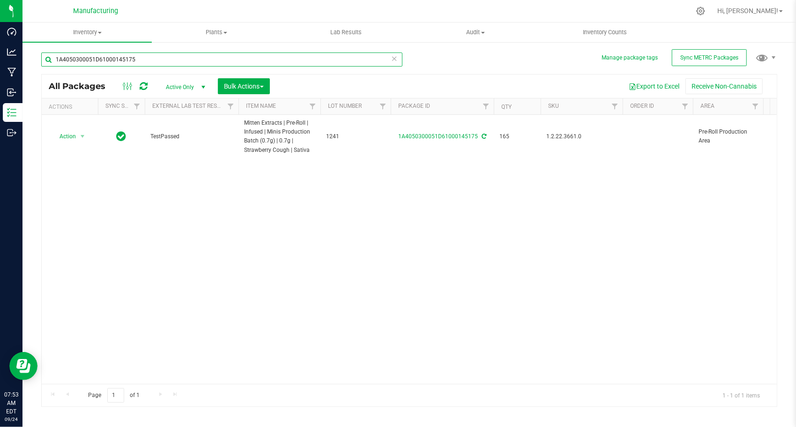
click at [207, 54] on input "1A4050300051D61000145175" at bounding box center [221, 59] width 361 height 14
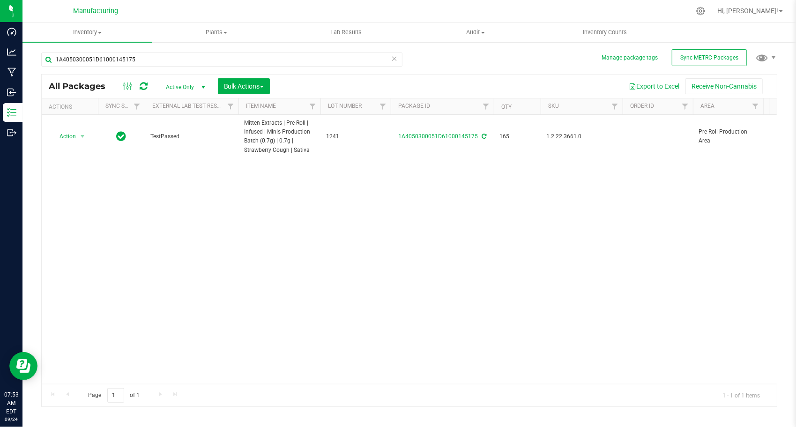
click at [391, 59] on icon at bounding box center [394, 57] width 7 height 11
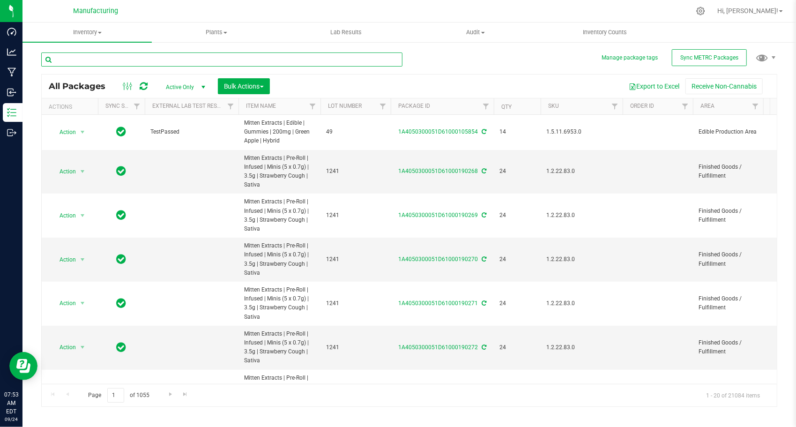
click at [113, 58] on input "text" at bounding box center [221, 59] width 361 height 14
paste input "1A4050300051D61000145177"
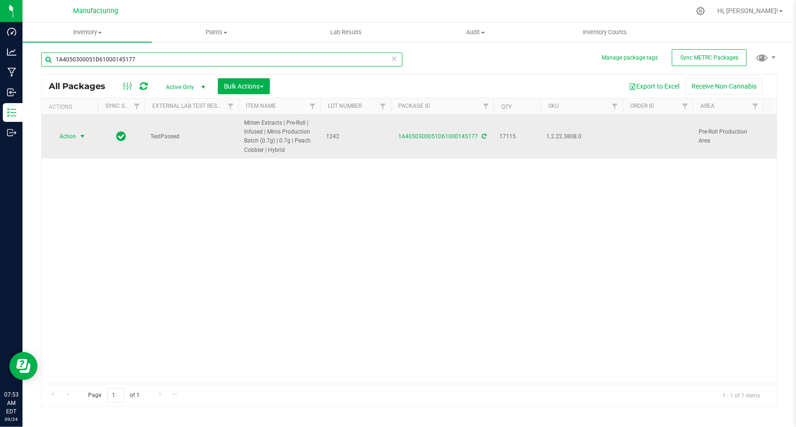
type input "1A4050300051D61000145177"
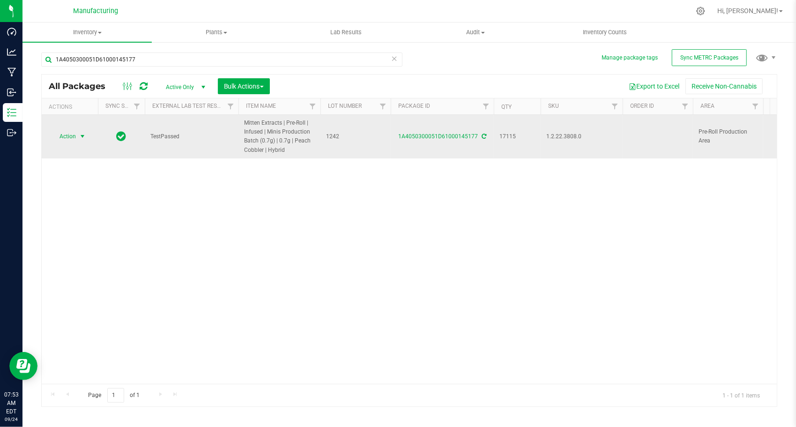
click at [77, 141] on span "select" at bounding box center [83, 136] width 12 height 13
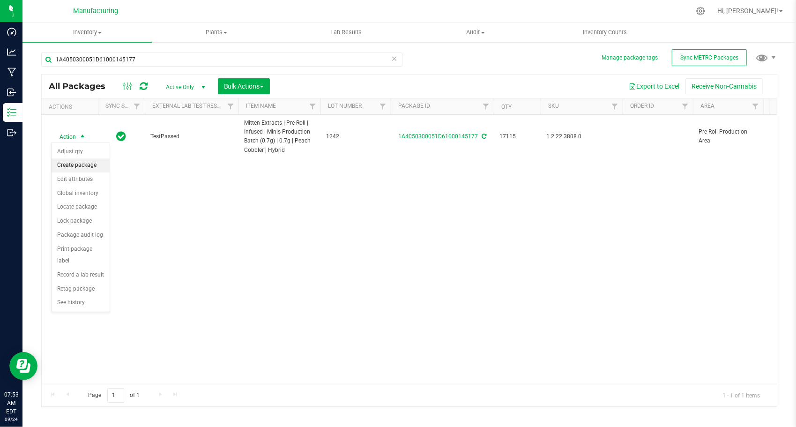
click at [90, 160] on li "Create package" at bounding box center [81, 165] width 58 height 14
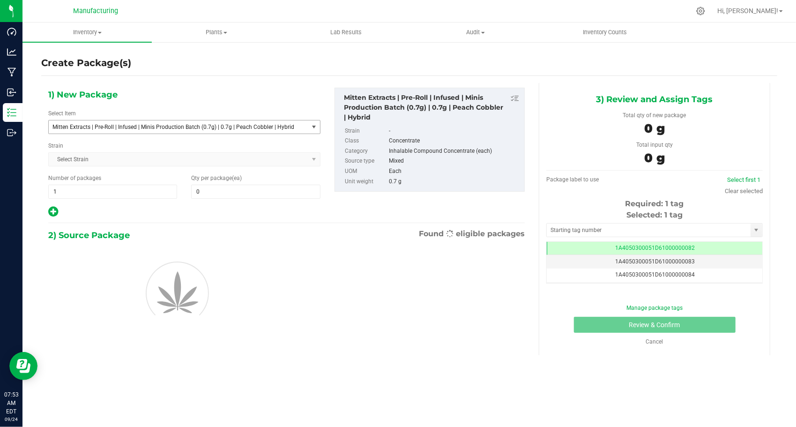
click at [177, 126] on span "Mitten Extracts | Pre-Roll | Infused | Minis Production Batch (0.7g) | 0.7g | P…" at bounding box center [173, 127] width 242 height 7
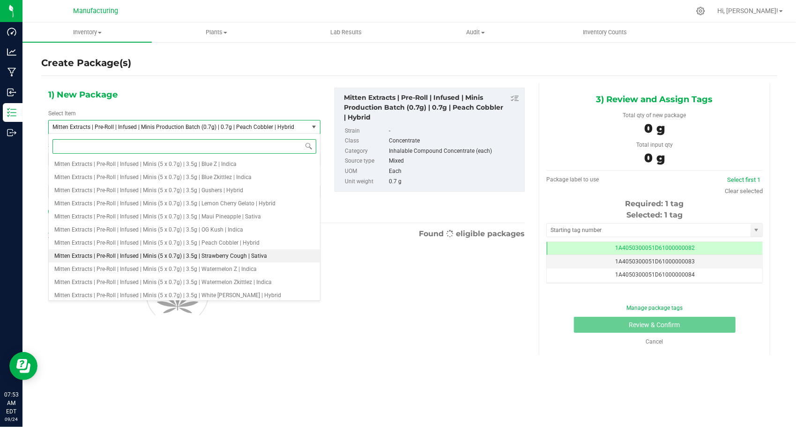
scroll to position [1579, 0]
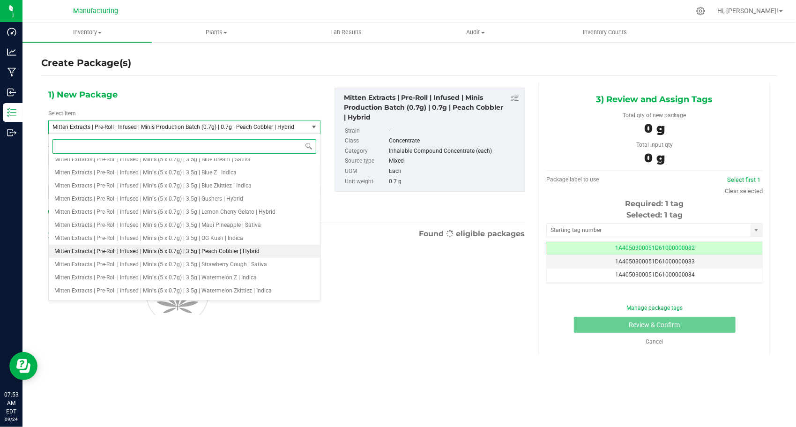
click at [167, 249] on span "Mitten Extracts | Pre-Roll | Infused | Minis (5 x 0.7g) | 3.5g | Peach Cobbler …" at bounding box center [156, 251] width 205 height 7
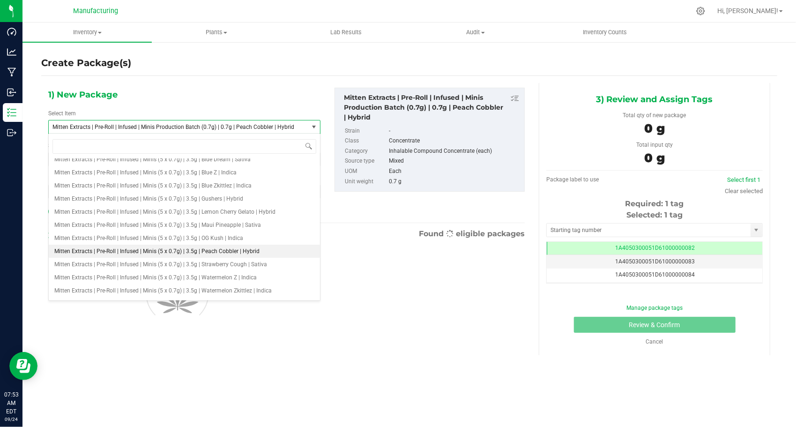
type input "0"
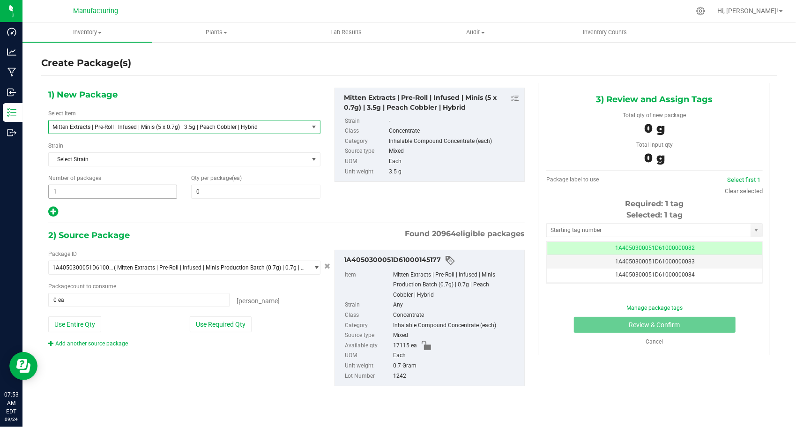
click at [108, 196] on span "1 1" at bounding box center [112, 191] width 129 height 14
type input "140"
click at [199, 194] on span at bounding box center [255, 191] width 129 height 14
type input "24"
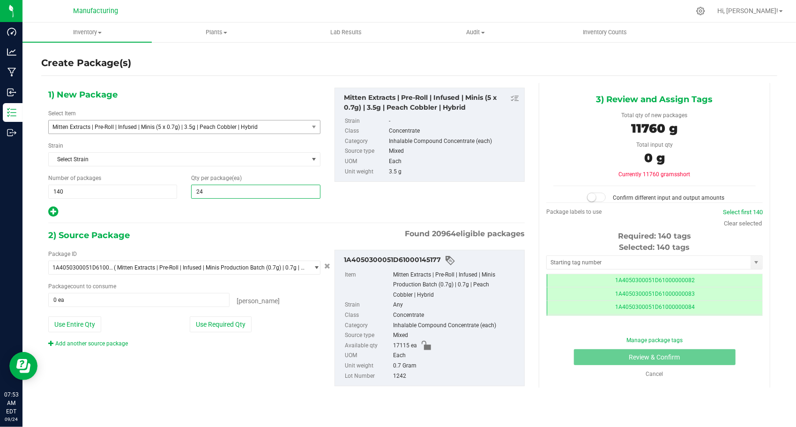
type input "24"
click at [221, 317] on button "Use Required Qty" at bounding box center [221, 324] width 62 height 16
type input "16800 ea"
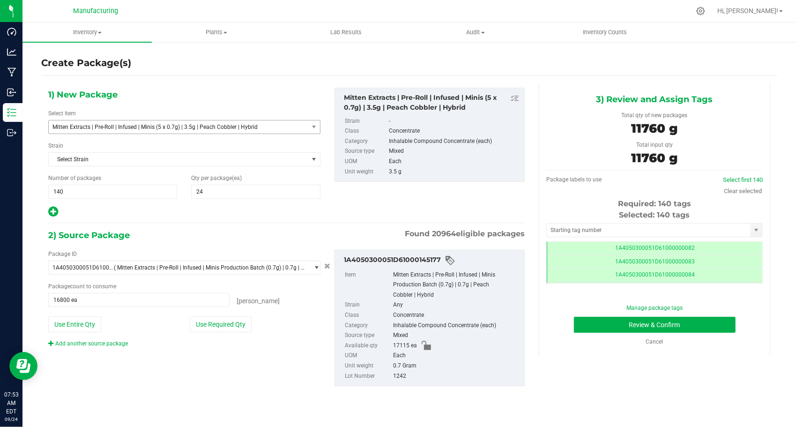
click at [575, 237] on div "Selected: 140 tags Tag 1A4050300051D61000000082 1A4050300051D61000000083 1A4050…" at bounding box center [654, 246] width 216 height 74
click at [575, 235] on input "text" at bounding box center [648, 229] width 204 height 13
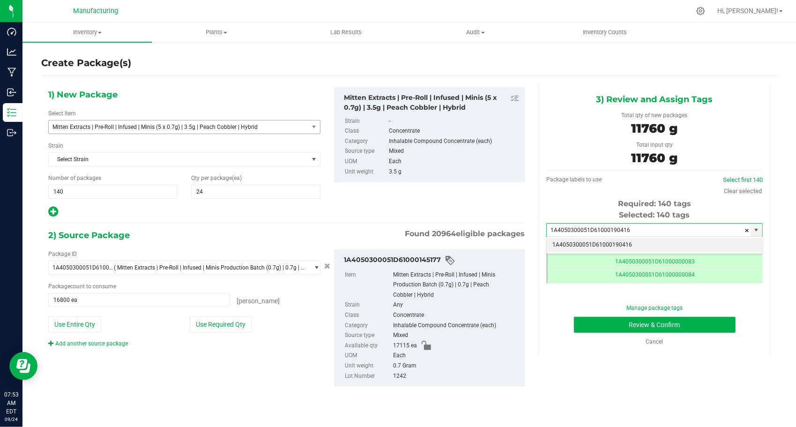
click at [579, 246] on li "1A4050300051D61000190416" at bounding box center [653, 245] width 215 height 14
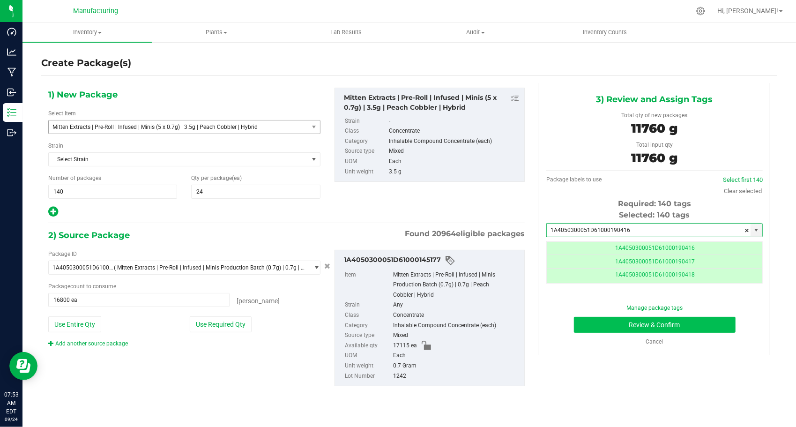
type input "1A4050300051D61000190416"
click at [593, 318] on button "Review & Confirm" at bounding box center [655, 325] width 162 height 16
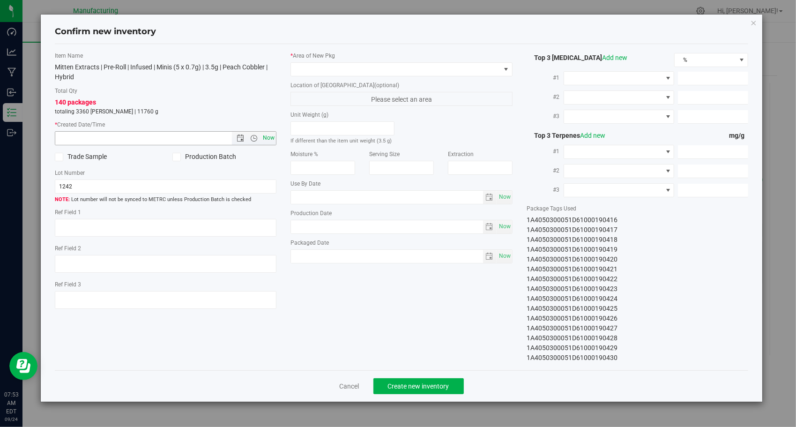
click at [268, 137] on span "Now" at bounding box center [269, 138] width 16 height 14
type input "[DATE] 7:53 AM"
click at [359, 72] on span at bounding box center [395, 69] width 209 height 13
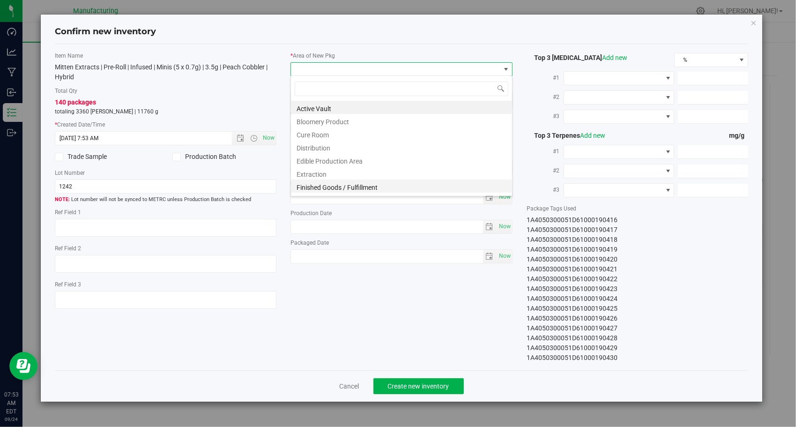
click at [354, 185] on li "Finished Goods / Fulfillment" at bounding box center [401, 185] width 221 height 13
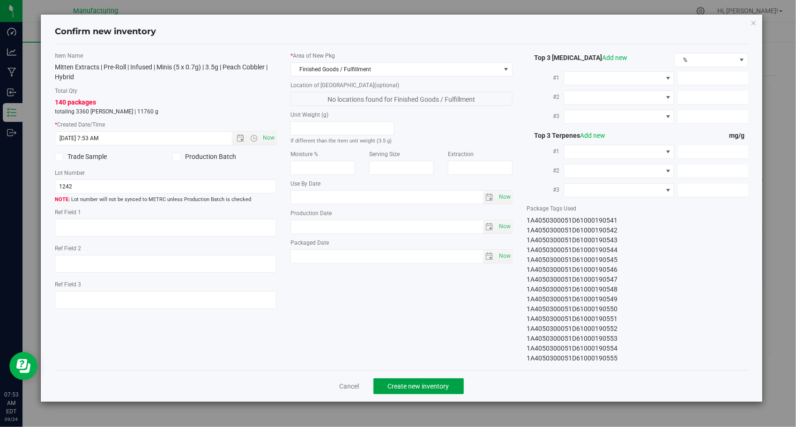
click at [401, 384] on span "Create new inventory" at bounding box center [418, 385] width 61 height 7
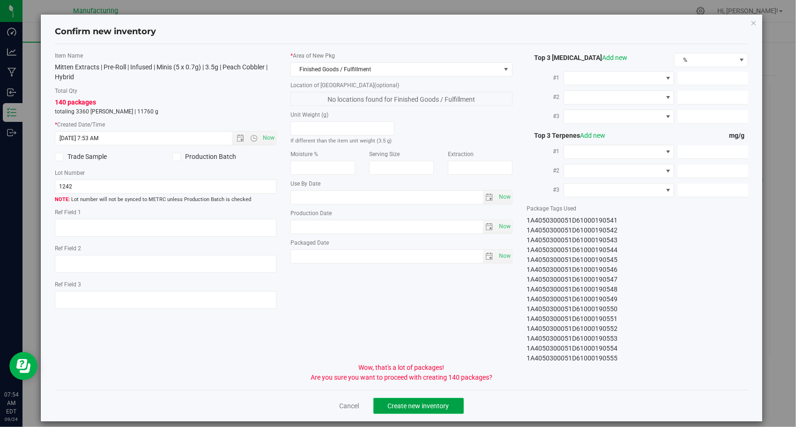
click at [438, 408] on button "Create new inventory" at bounding box center [418, 406] width 90 height 16
